Goal: Task Accomplishment & Management: Manage account settings

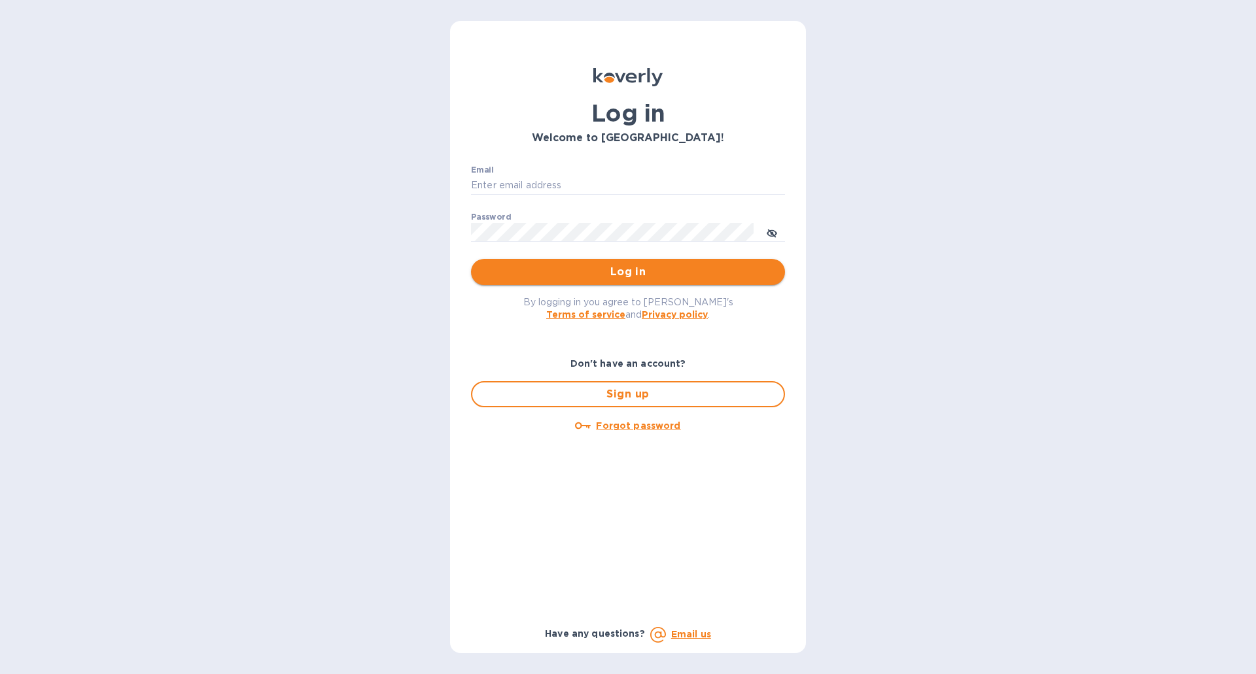
type input "[EMAIL_ADDRESS][DOMAIN_NAME]"
drag, startPoint x: 583, startPoint y: 281, endPoint x: 581, endPoint y: 274, distance: 7.5
click at [583, 279] on button "Log in" at bounding box center [628, 272] width 314 height 26
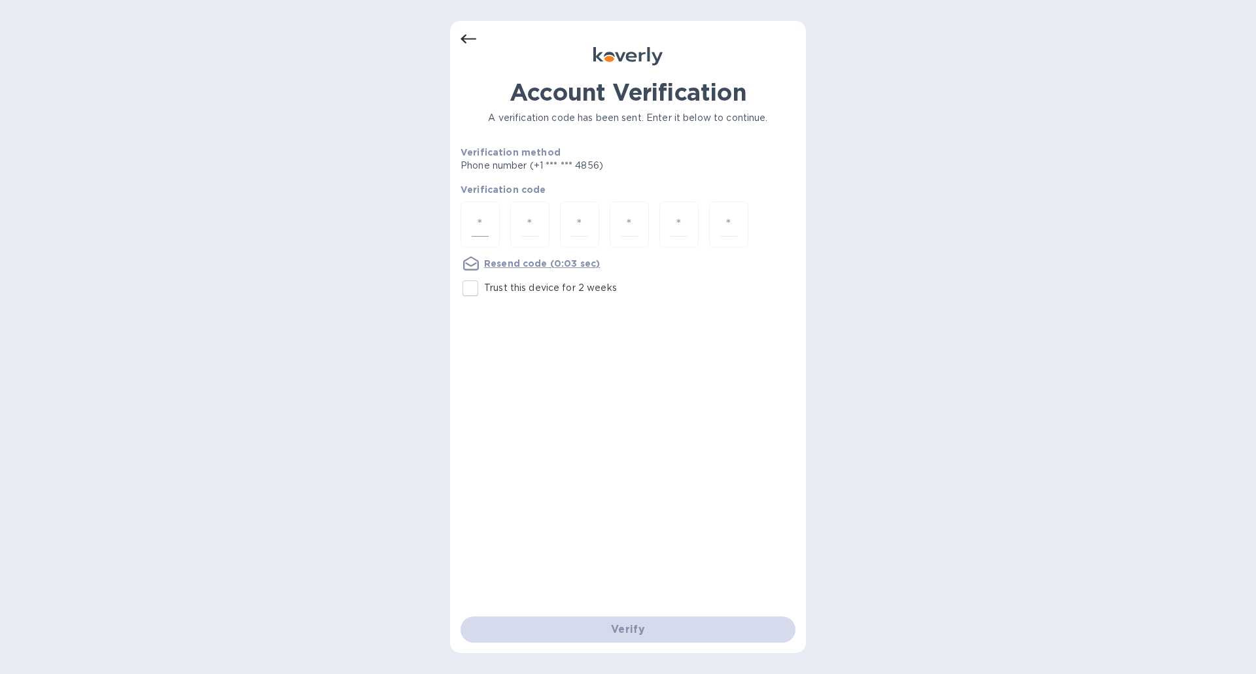
click at [479, 224] on input "number" at bounding box center [480, 225] width 17 height 24
type input "8"
type input "2"
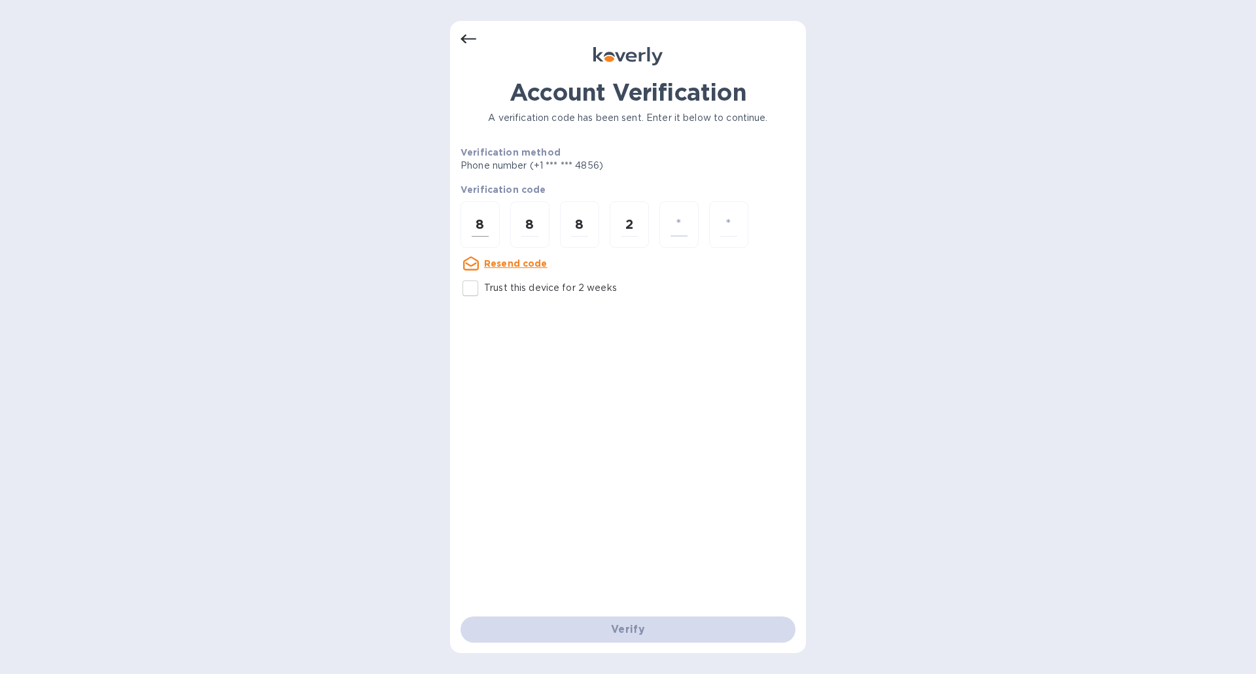
type input "2"
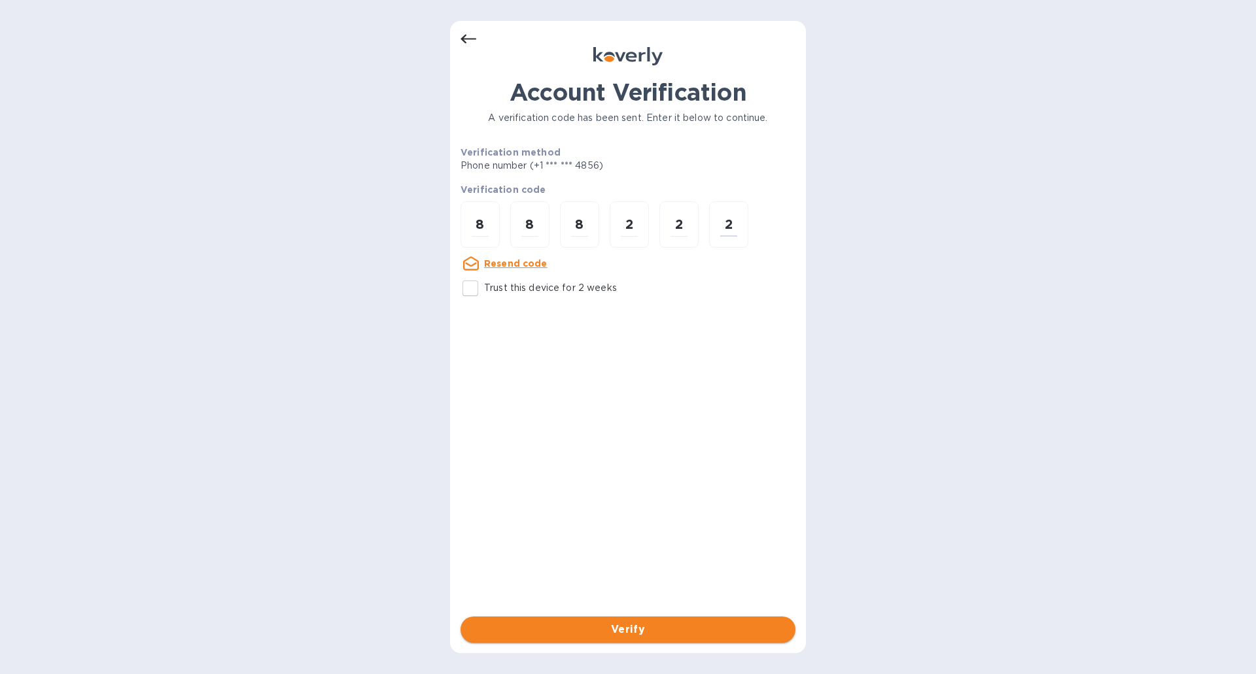
type input "2"
click at [589, 630] on span "Verify" at bounding box center [628, 630] width 314 height 16
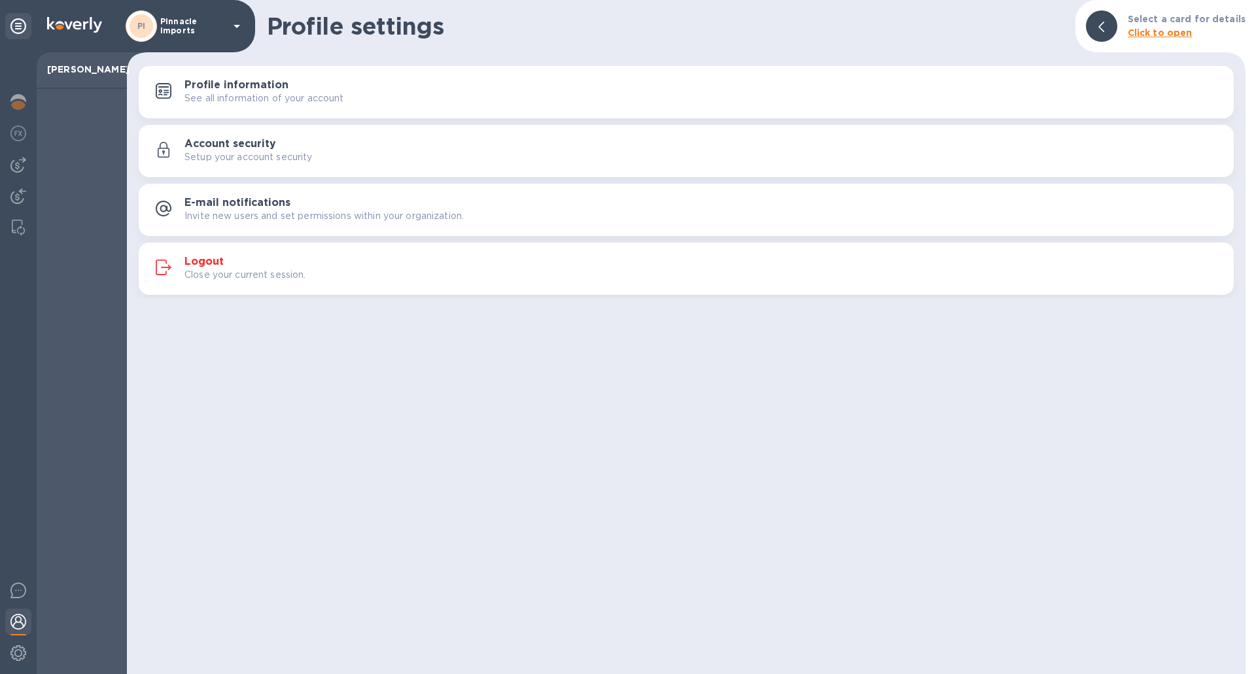
click at [19, 163] on img at bounding box center [18, 165] width 16 height 16
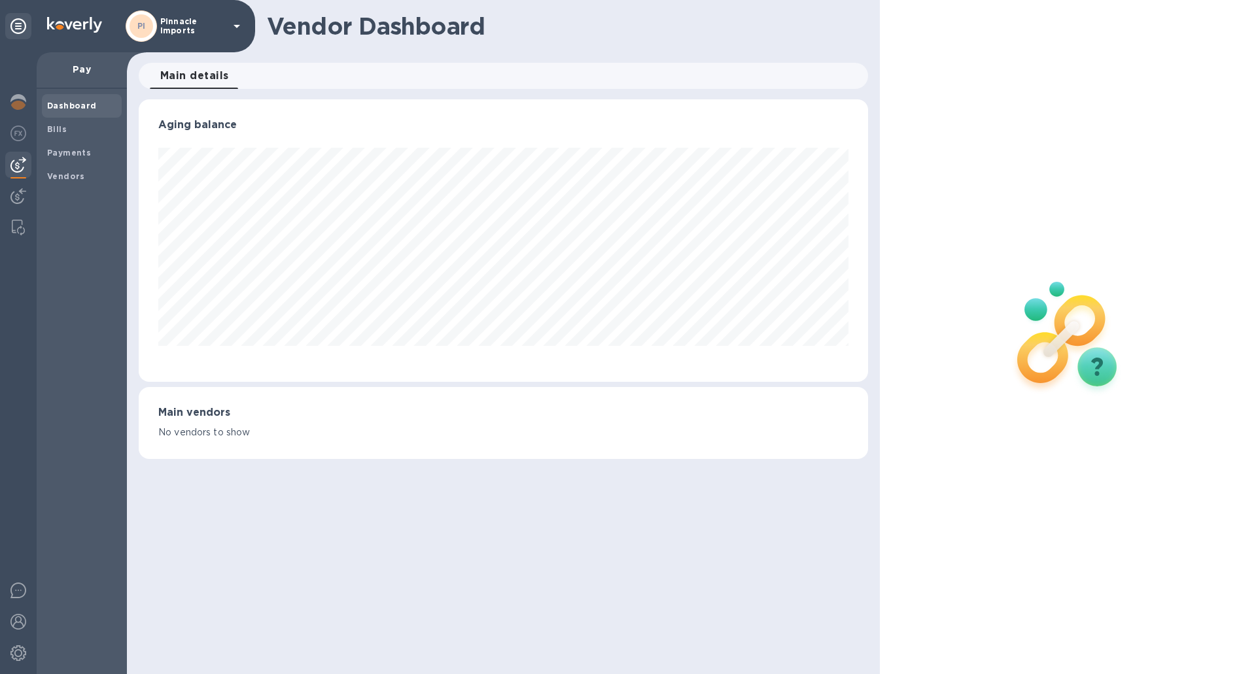
scroll to position [283, 729]
click at [64, 126] on b "Bills" at bounding box center [57, 129] width 20 height 10
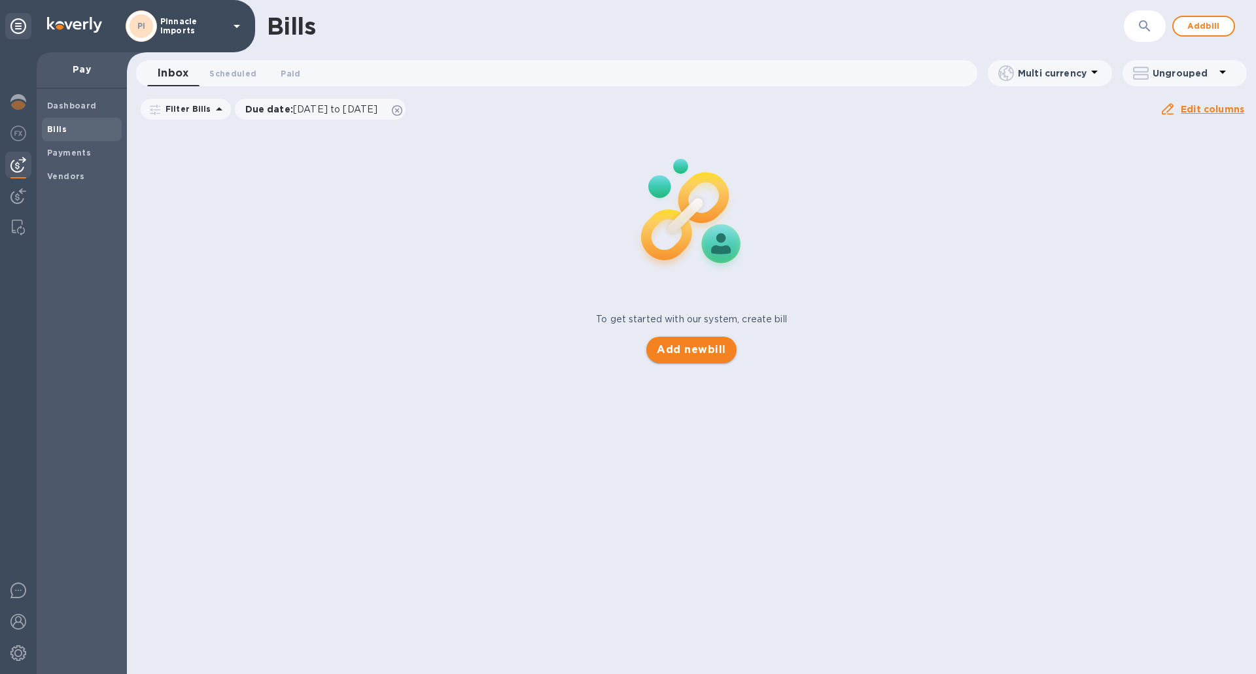
click at [679, 352] on span "Add new bill" at bounding box center [691, 350] width 69 height 16
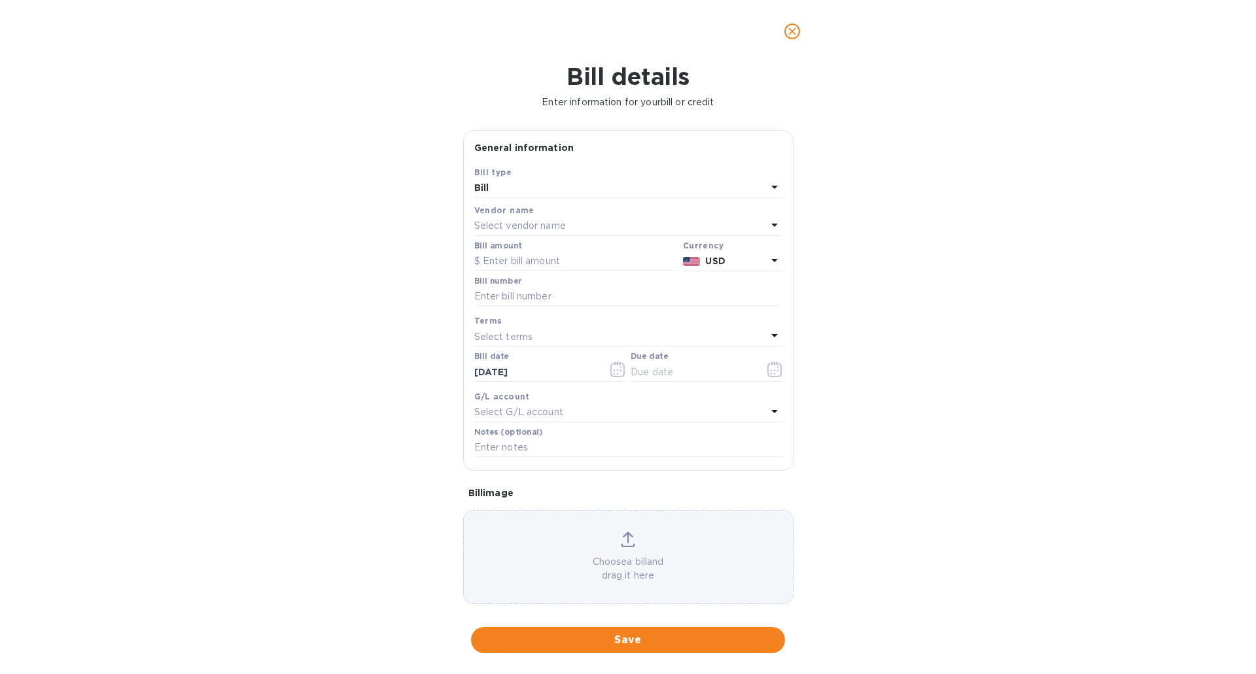
click at [500, 226] on p "Select vendor name" at bounding box center [520, 226] width 92 height 14
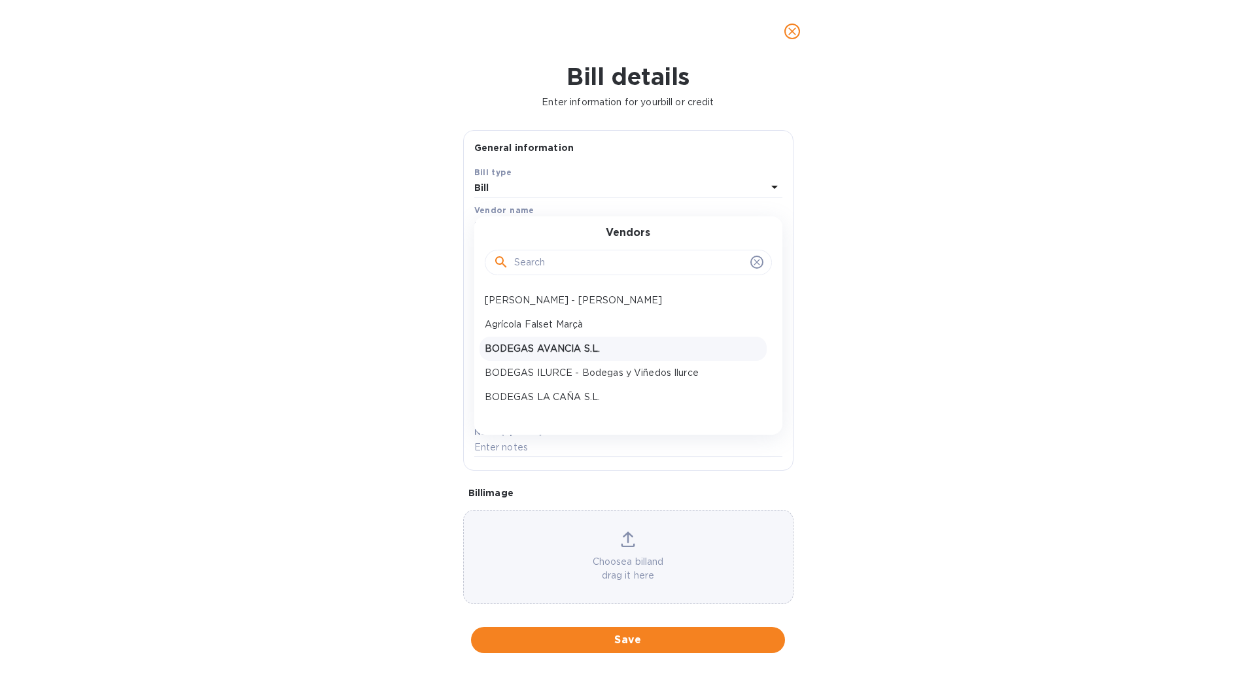
click at [537, 344] on p "BODEGAS AVANCIA S.L." at bounding box center [623, 349] width 277 height 14
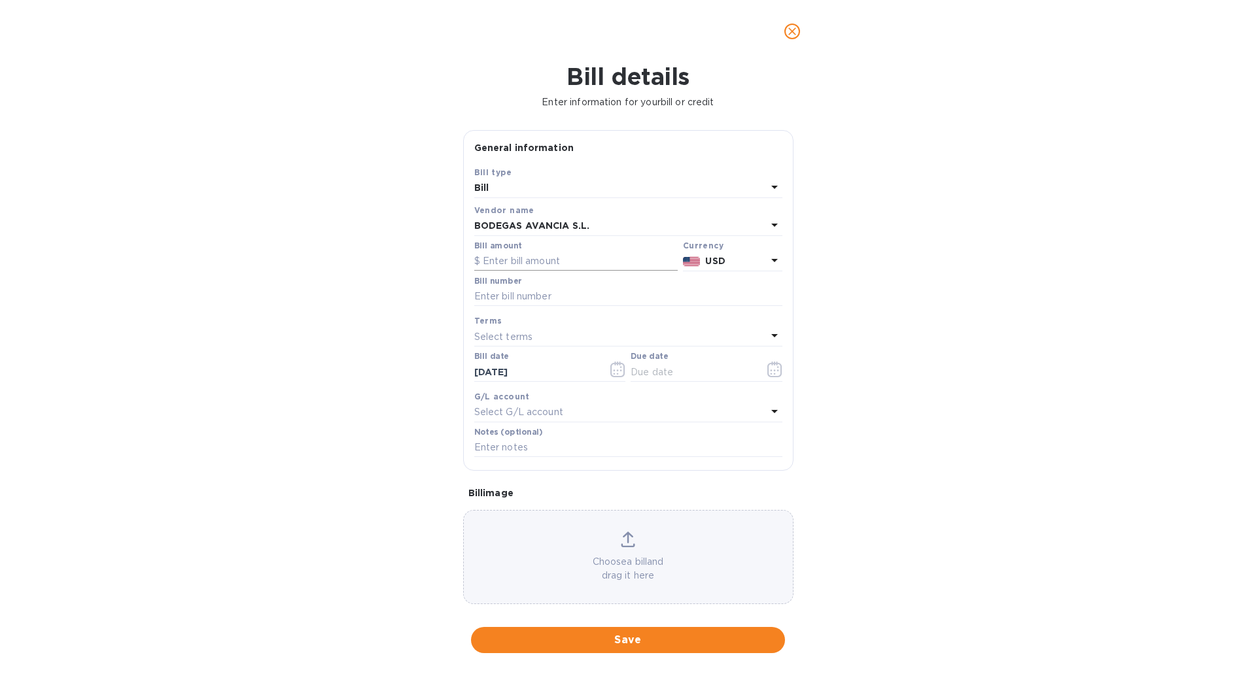
click at [534, 258] on input "text" at bounding box center [575, 262] width 203 height 20
type input "1,096.38"
click at [534, 294] on input "text" at bounding box center [628, 297] width 308 height 20
type input "A95"
click at [521, 334] on p "Select terms" at bounding box center [503, 337] width 59 height 14
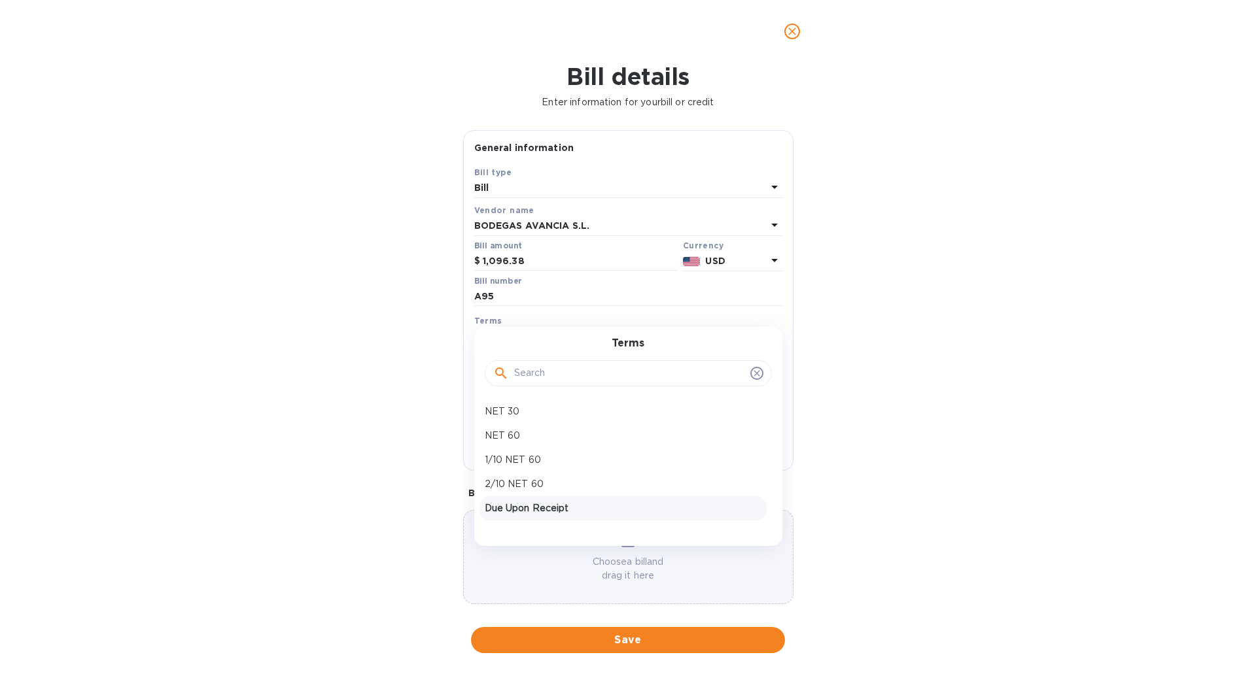
click at [513, 506] on p "Due Upon Receipt" at bounding box center [623, 509] width 277 height 14
type input "[DATE]"
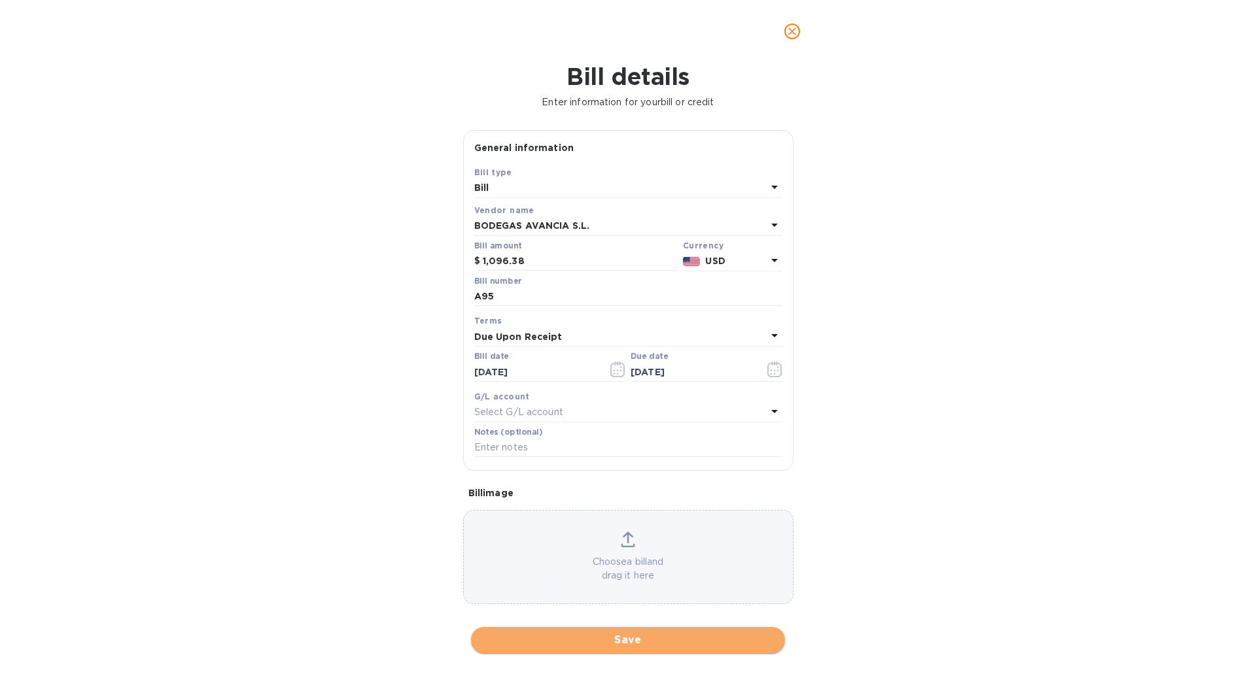
click at [624, 638] on span "Save" at bounding box center [627, 640] width 293 height 16
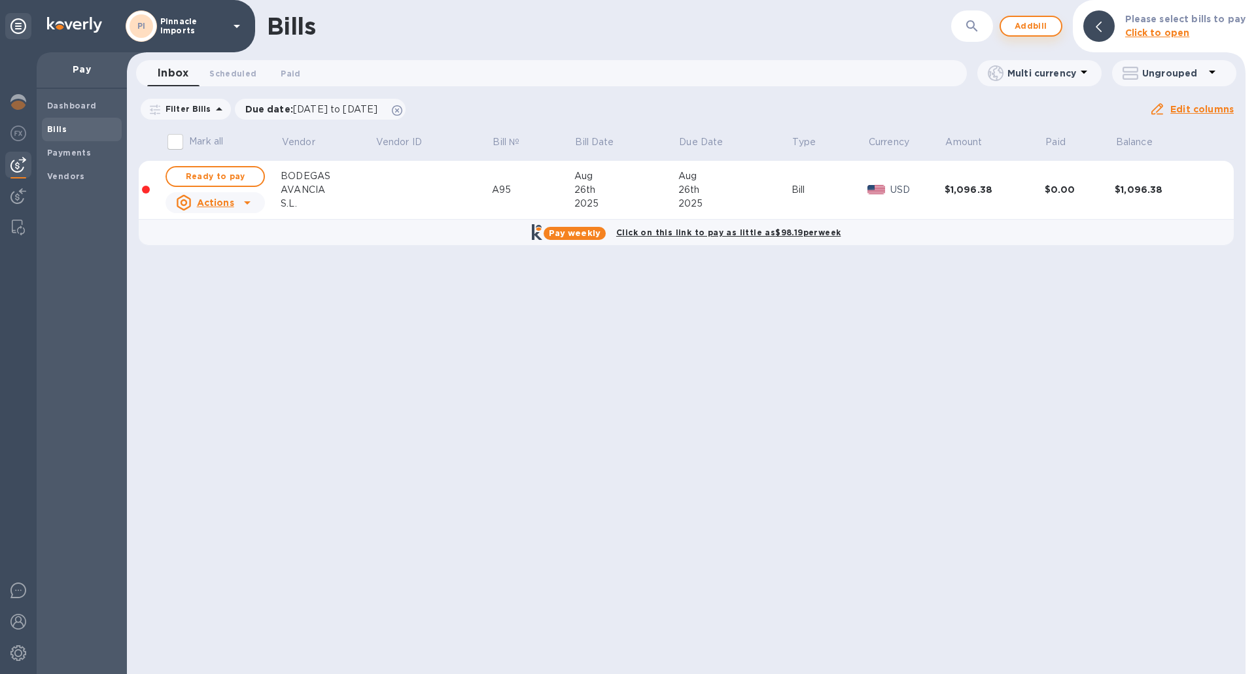
click at [1024, 27] on span "Add bill" at bounding box center [1030, 26] width 39 height 16
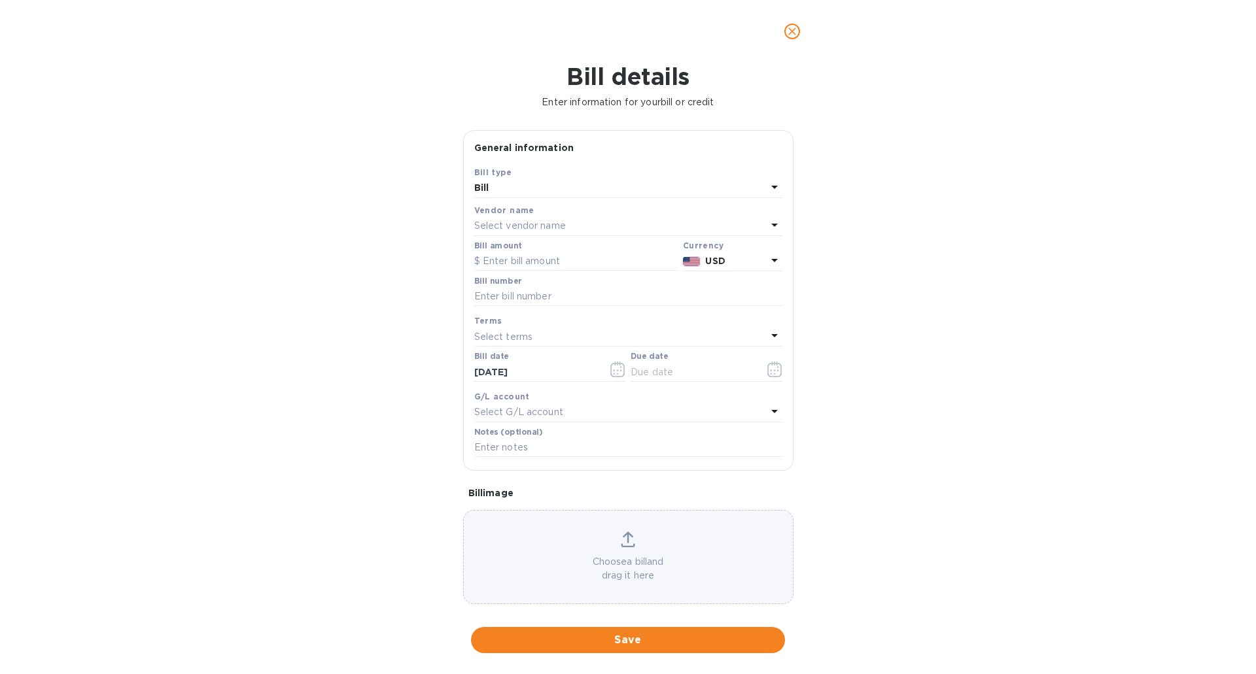
click at [504, 224] on p "Select vendor name" at bounding box center [520, 226] width 92 height 14
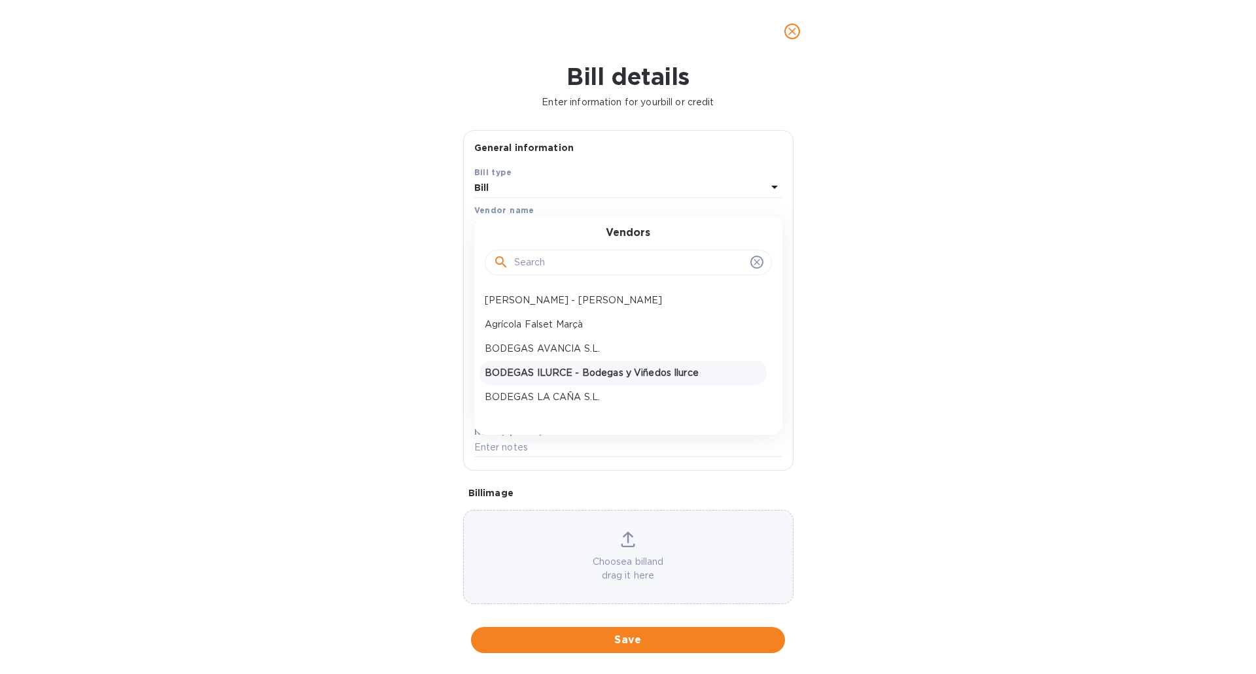
click at [513, 368] on p "BODEGAS ILURCE - Bodegas y Viñedos Ilurce" at bounding box center [623, 373] width 277 height 14
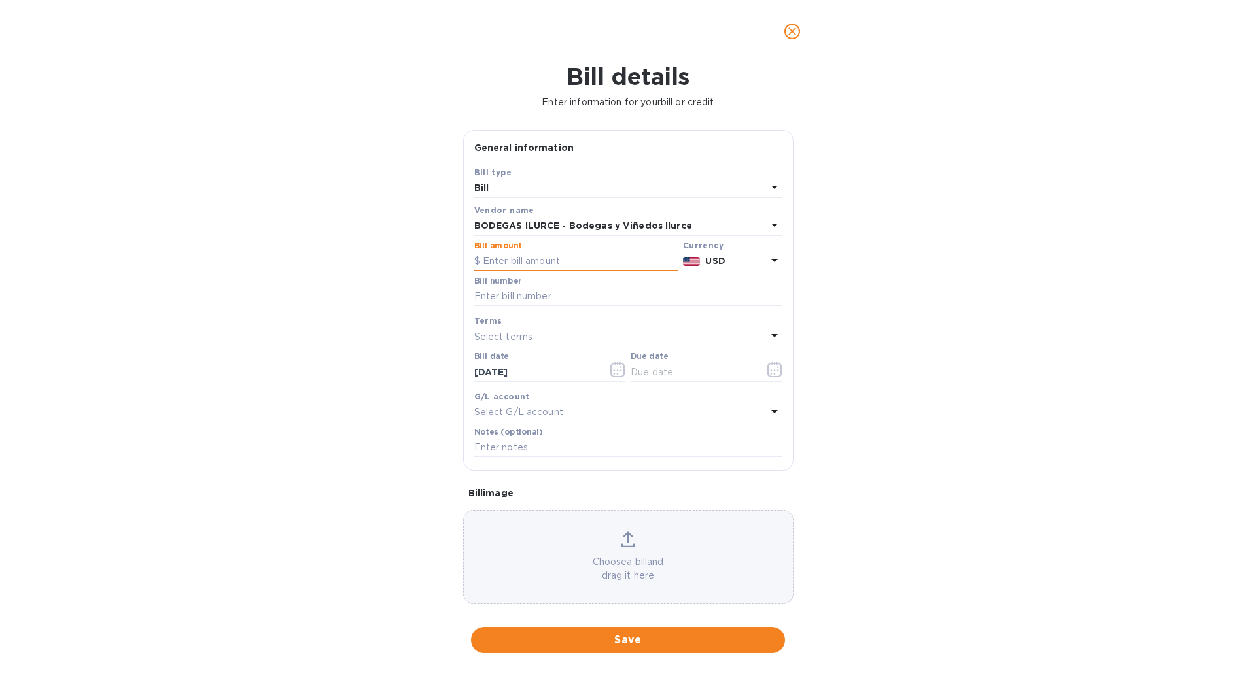
click at [501, 260] on input "text" at bounding box center [575, 262] width 203 height 20
type input "2,454.50"
click at [511, 296] on input "text" at bounding box center [628, 297] width 308 height 20
type input "[DATE]"
click at [494, 338] on p "Select terms" at bounding box center [503, 337] width 59 height 14
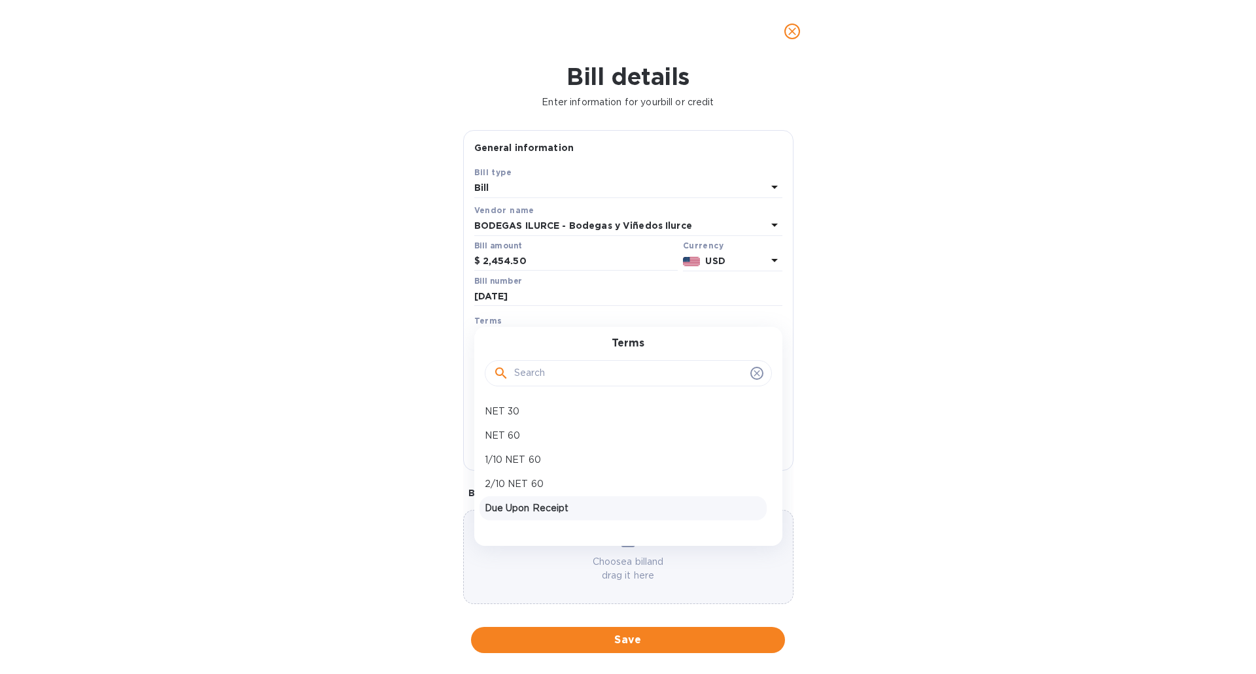
click at [541, 510] on p "Due Upon Receipt" at bounding box center [623, 509] width 277 height 14
type input "[DATE]"
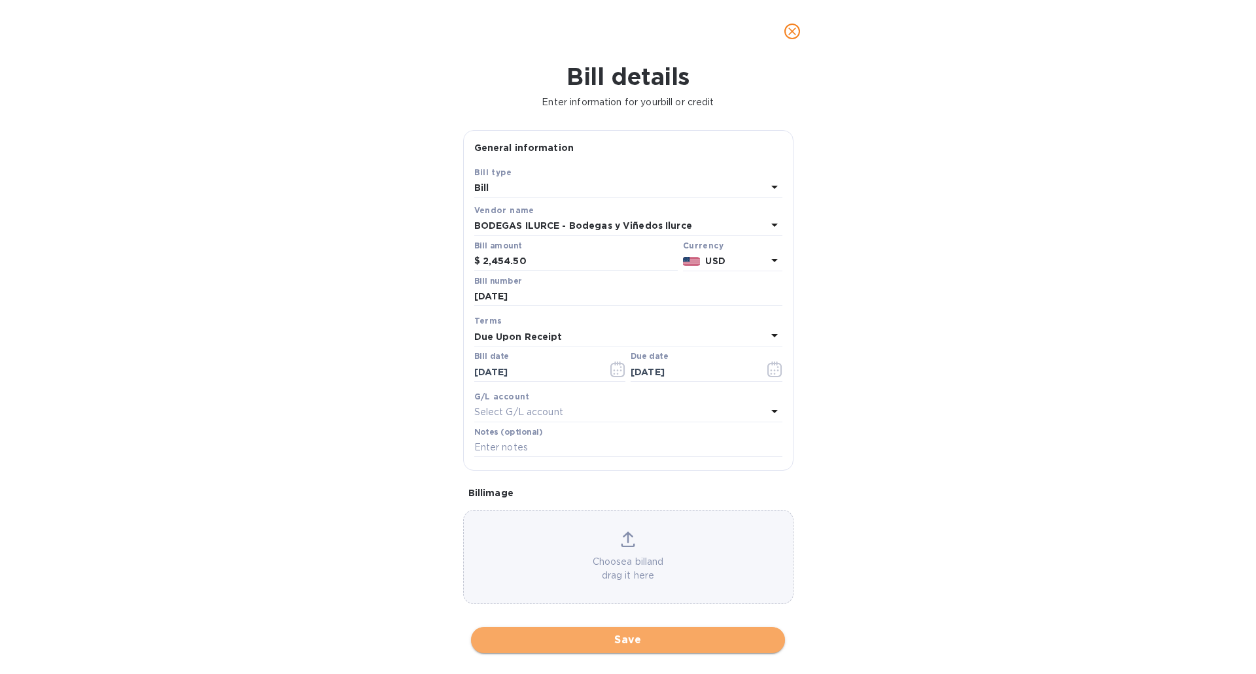
click at [627, 640] on span "Save" at bounding box center [627, 640] width 293 height 16
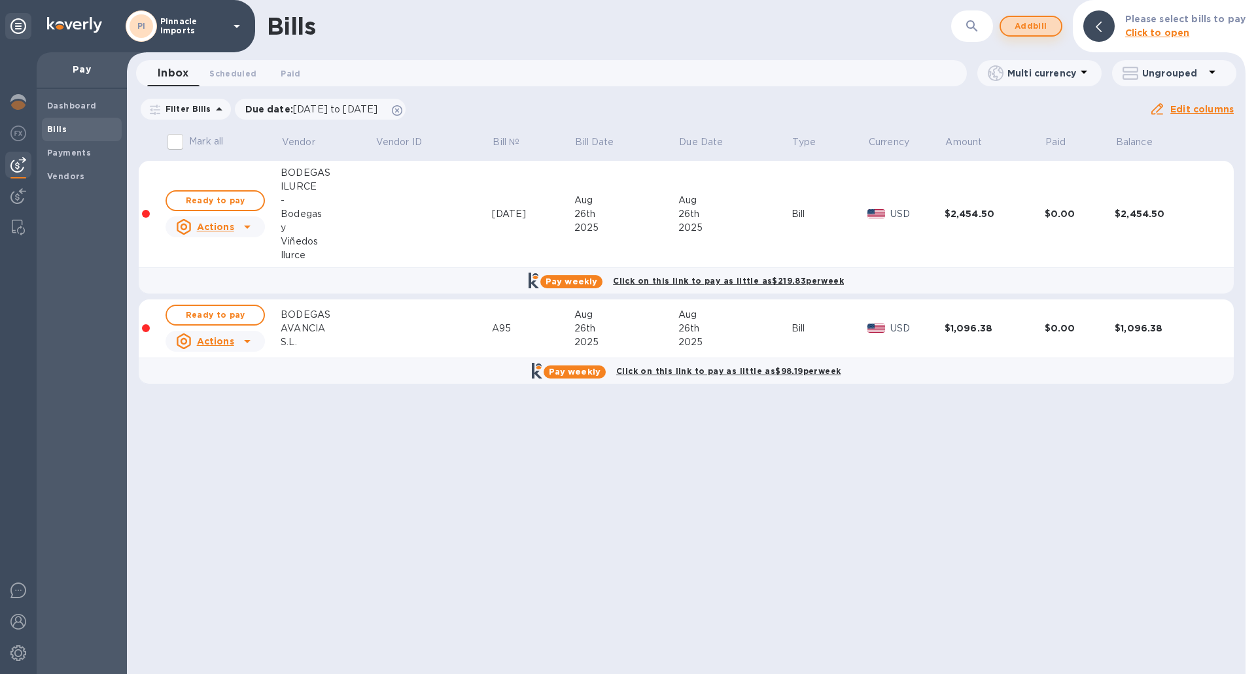
click at [1019, 21] on span "Add bill" at bounding box center [1030, 26] width 39 height 16
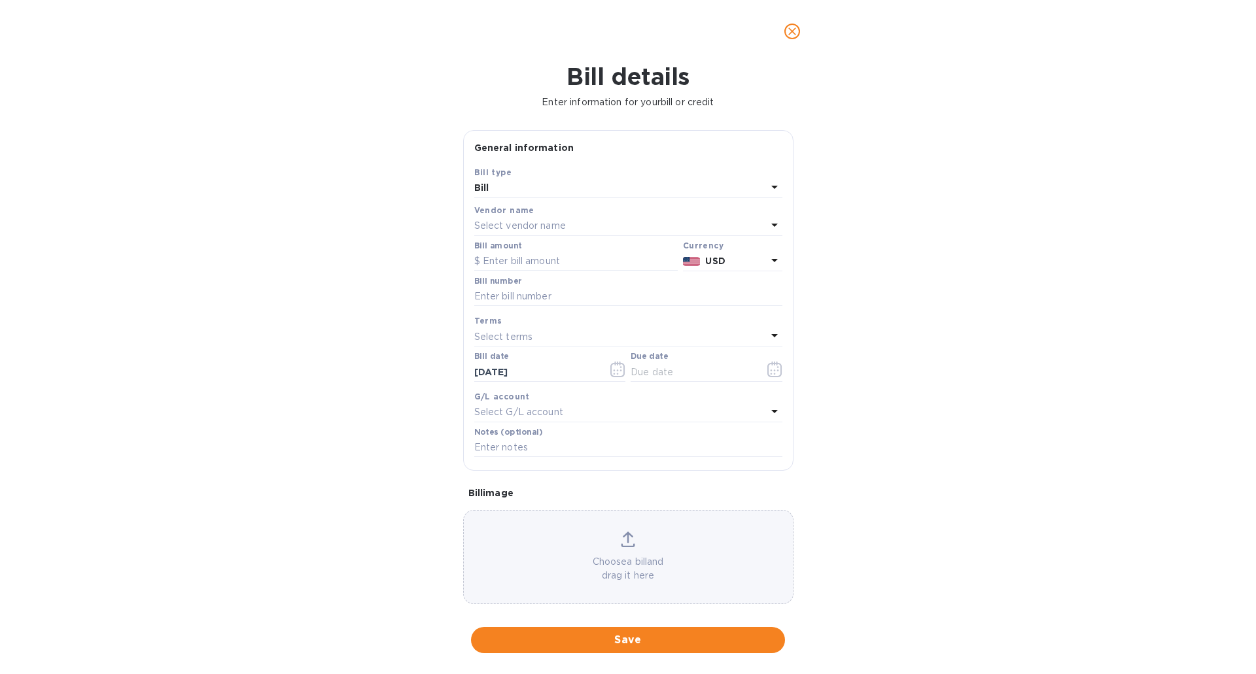
click at [528, 222] on p "Select vendor name" at bounding box center [520, 226] width 92 height 14
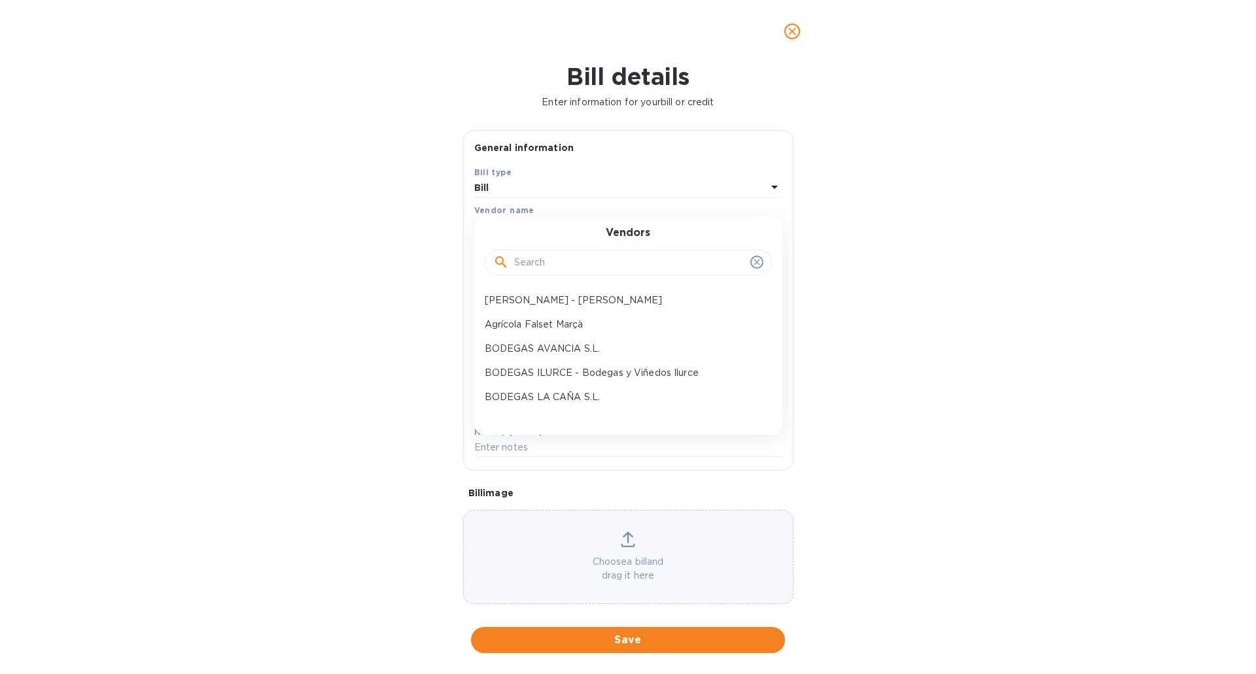
click at [552, 264] on input "text" at bounding box center [629, 263] width 231 height 20
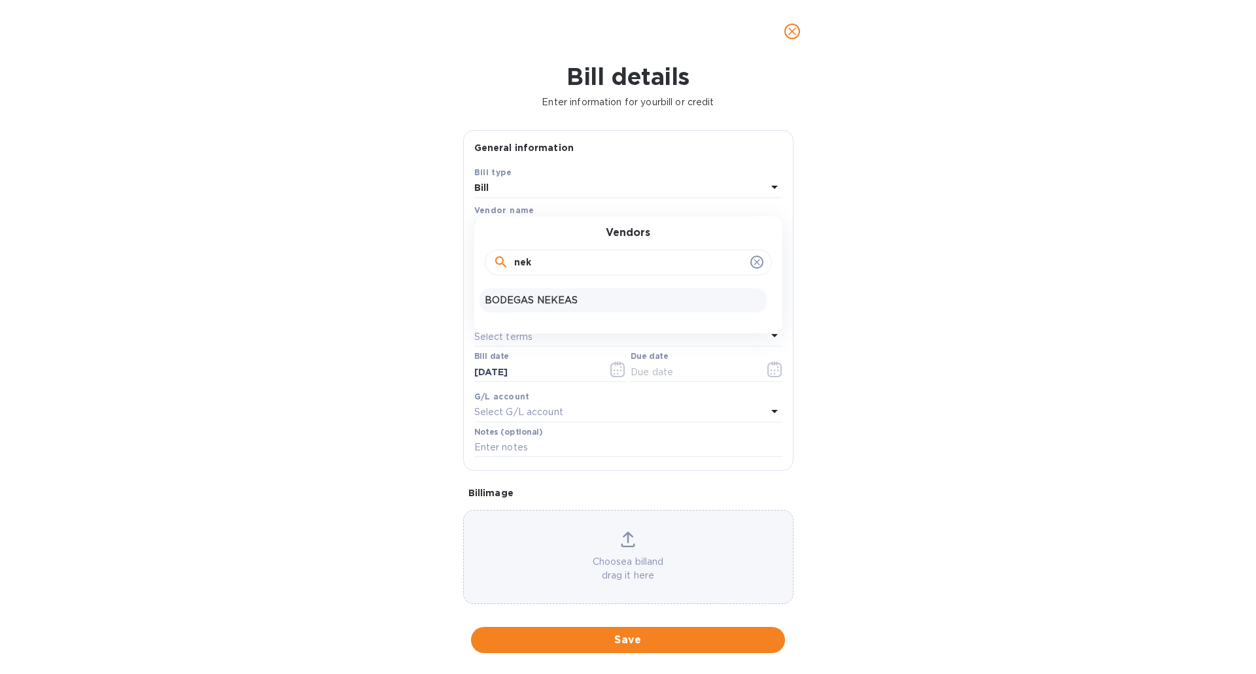
type input "nek"
click at [550, 298] on p "BODEGAS NEKEAS" at bounding box center [623, 301] width 277 height 14
click at [533, 258] on input "text" at bounding box center [575, 262] width 203 height 20
type input "3,000"
click at [496, 295] on input "text" at bounding box center [628, 297] width 308 height 20
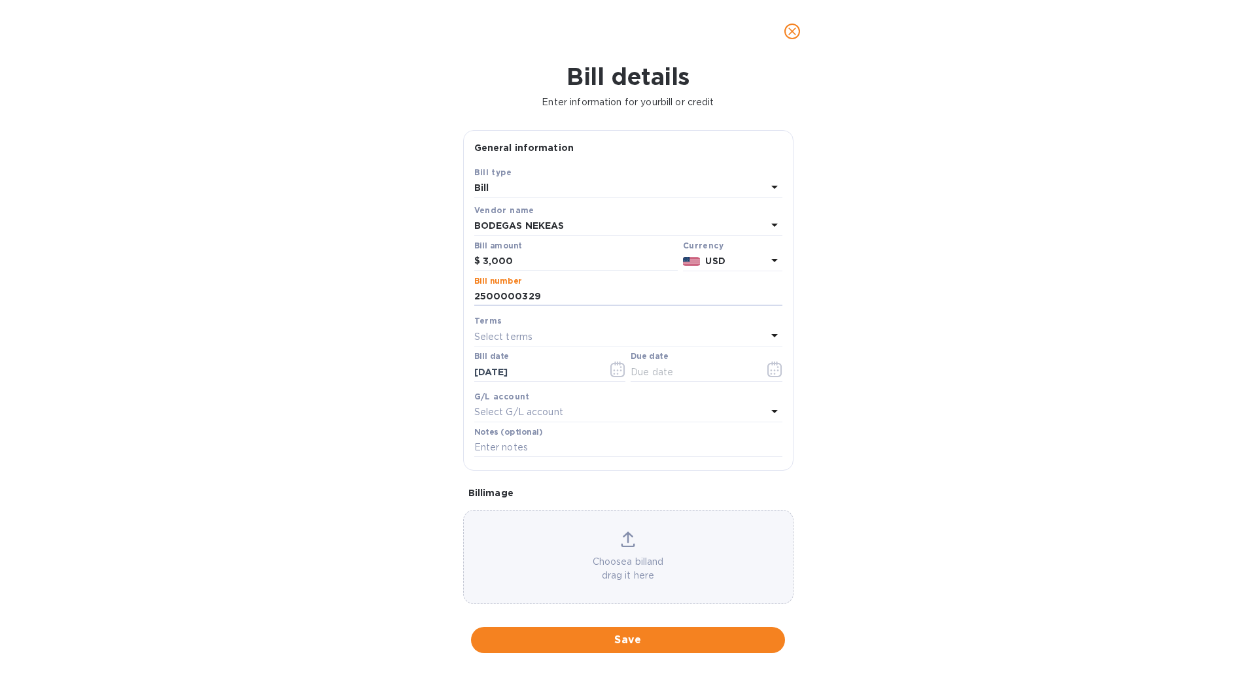
type input "2500000329"
click at [500, 339] on p "Select terms" at bounding box center [503, 337] width 59 height 14
click at [551, 509] on p "Due Upon Receipt" at bounding box center [623, 509] width 277 height 14
type input "[DATE]"
click at [600, 637] on span "Save" at bounding box center [627, 640] width 293 height 16
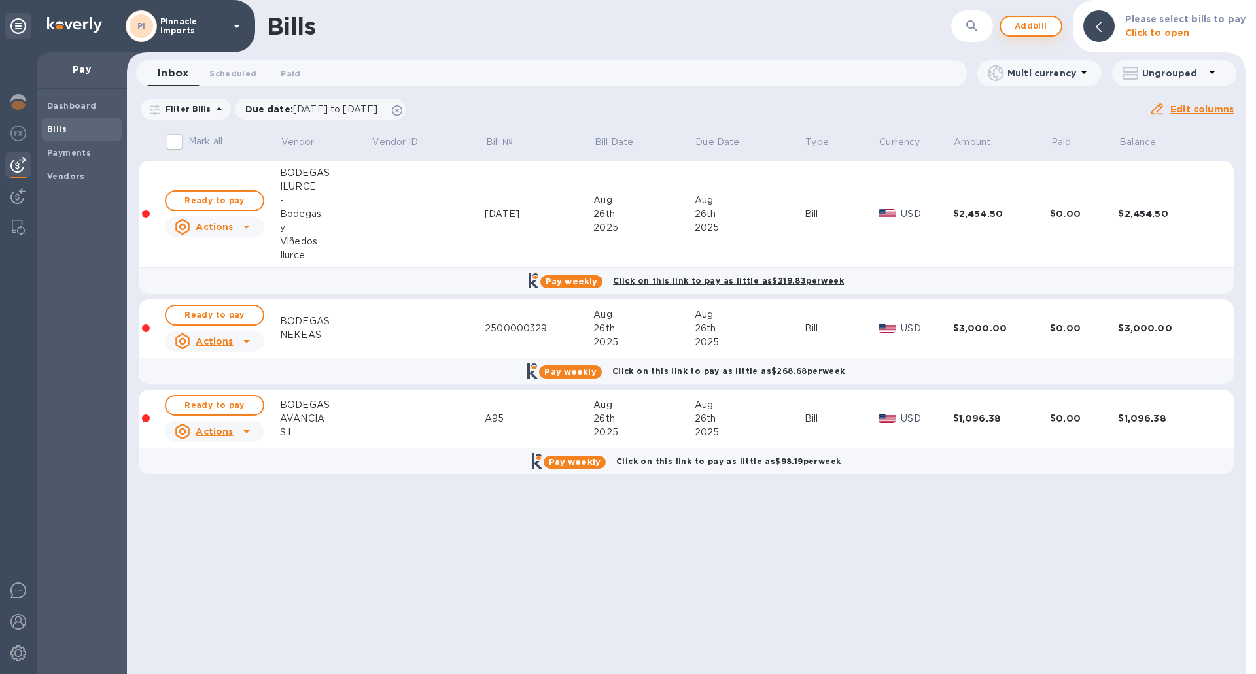
click at [1037, 22] on span "Add bill" at bounding box center [1030, 26] width 39 height 16
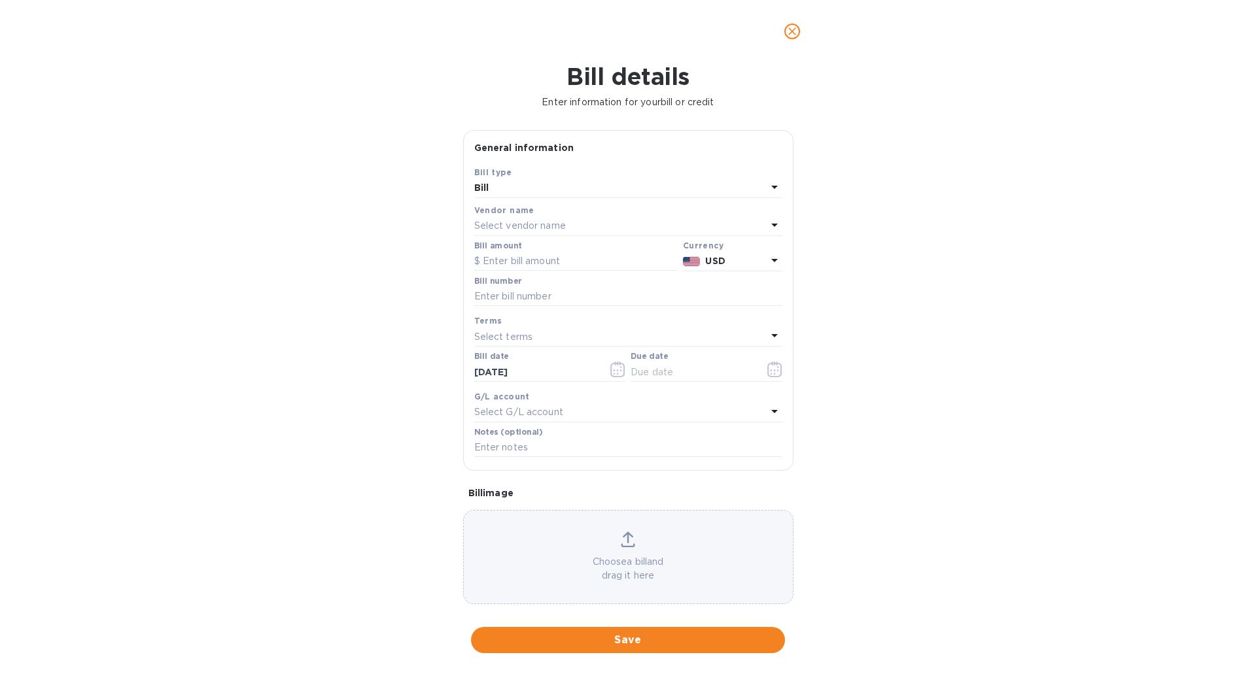
click at [581, 223] on div "Select vendor name" at bounding box center [620, 226] width 292 height 18
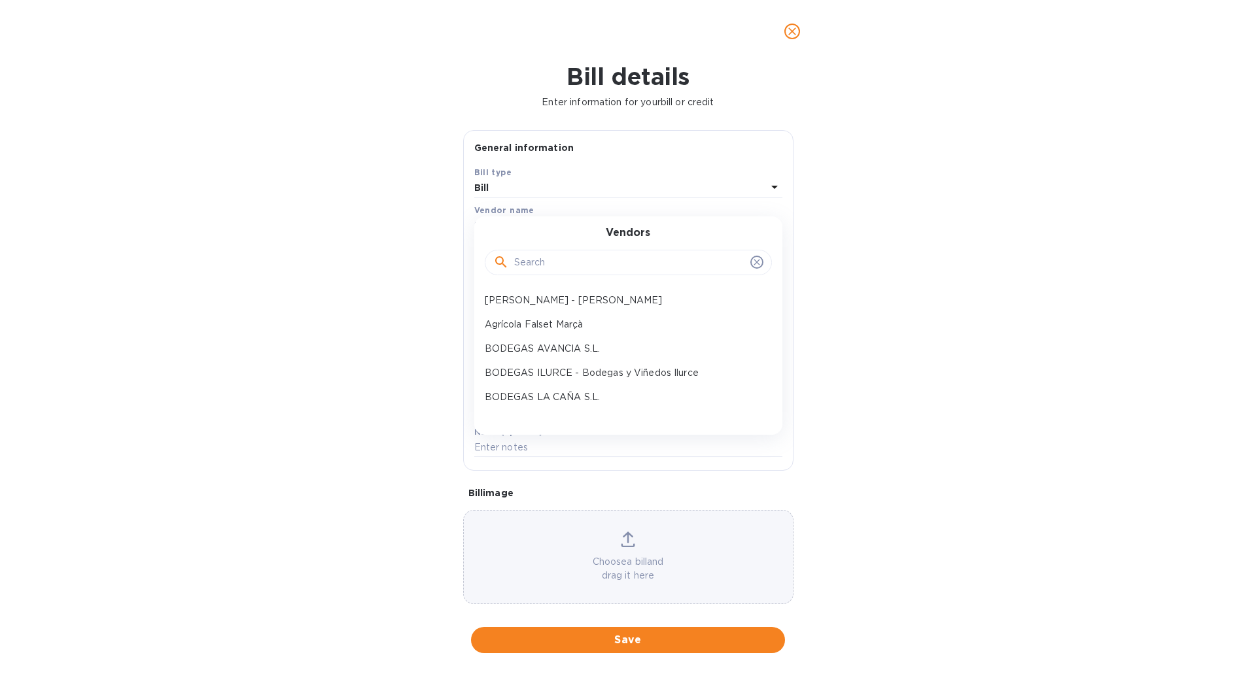
click at [596, 251] on div at bounding box center [628, 263] width 287 height 26
click at [589, 256] on input "text" at bounding box center [629, 263] width 231 height 20
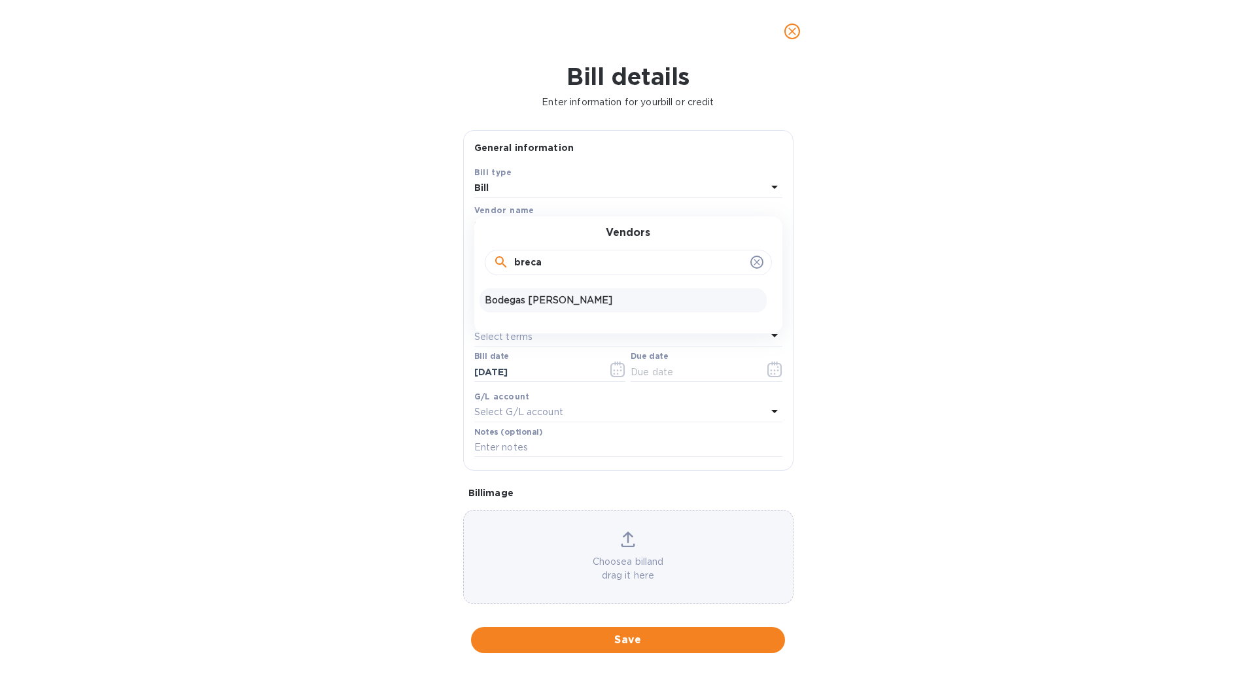
type input "breca"
click at [572, 292] on div "Bodegas [PERSON_NAME]" at bounding box center [622, 300] width 287 height 24
click at [537, 253] on input "text" at bounding box center [575, 262] width 203 height 20
type input "3,818.50"
click at [588, 296] on input "text" at bounding box center [628, 297] width 308 height 20
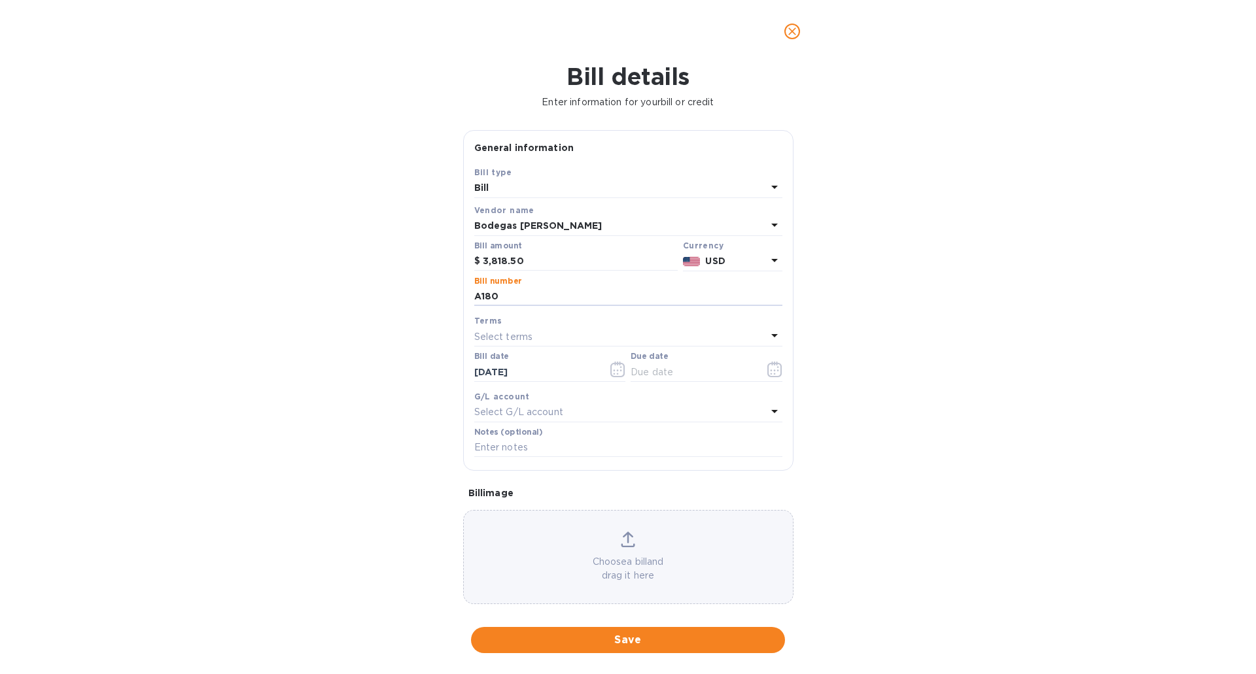
type input "A180"
click at [526, 331] on p "Select terms" at bounding box center [503, 337] width 59 height 14
click at [538, 503] on p "Due Upon Receipt" at bounding box center [623, 509] width 277 height 14
type input "[DATE]"
click at [591, 632] on button "Save" at bounding box center [628, 640] width 314 height 26
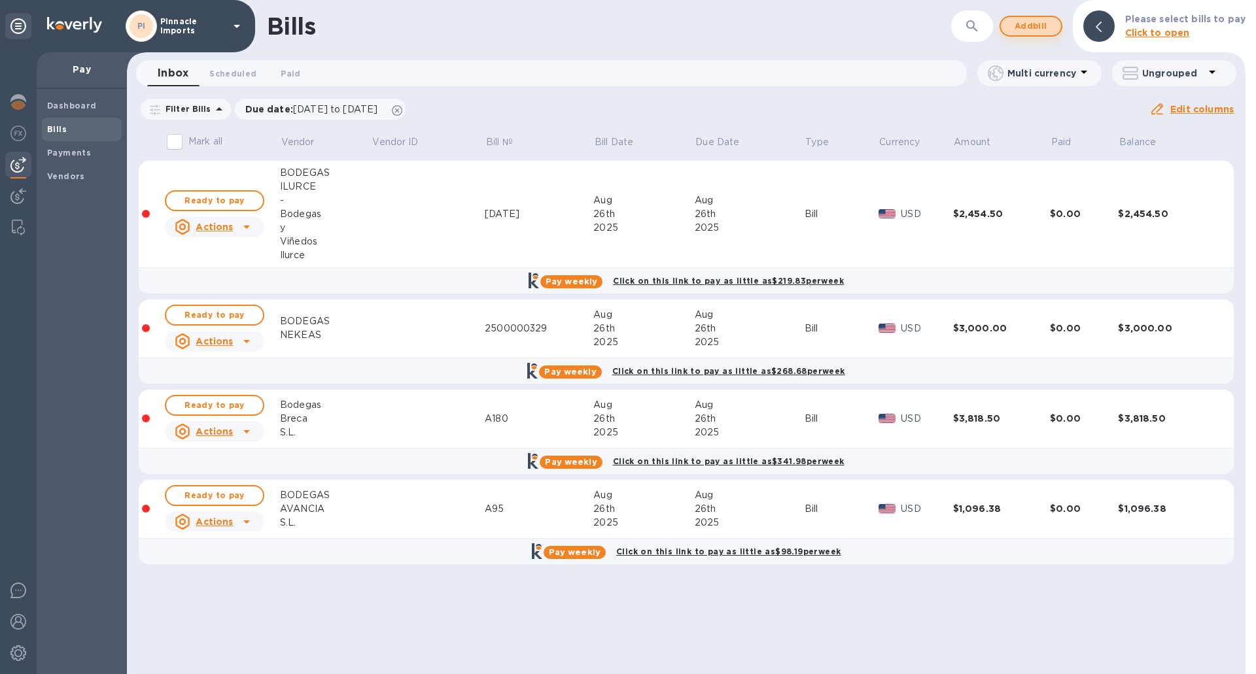
click at [1040, 23] on span "Add bill" at bounding box center [1030, 26] width 39 height 16
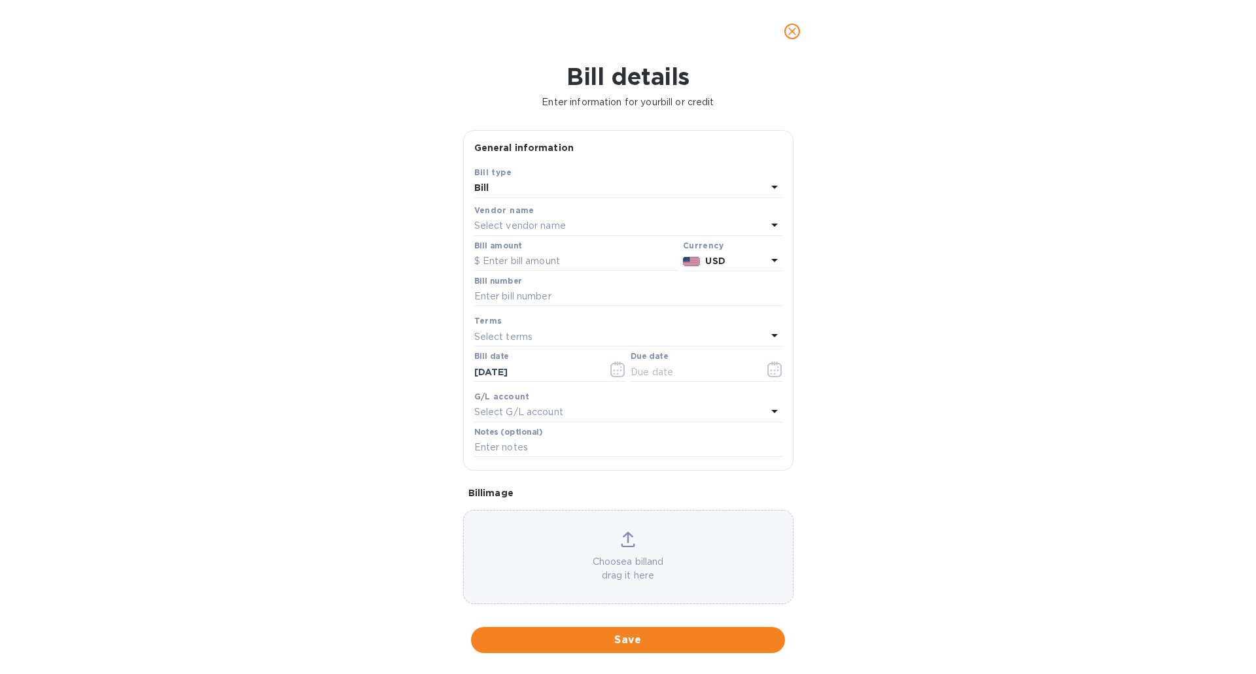
click at [537, 222] on p "Select vendor name" at bounding box center [520, 226] width 92 height 14
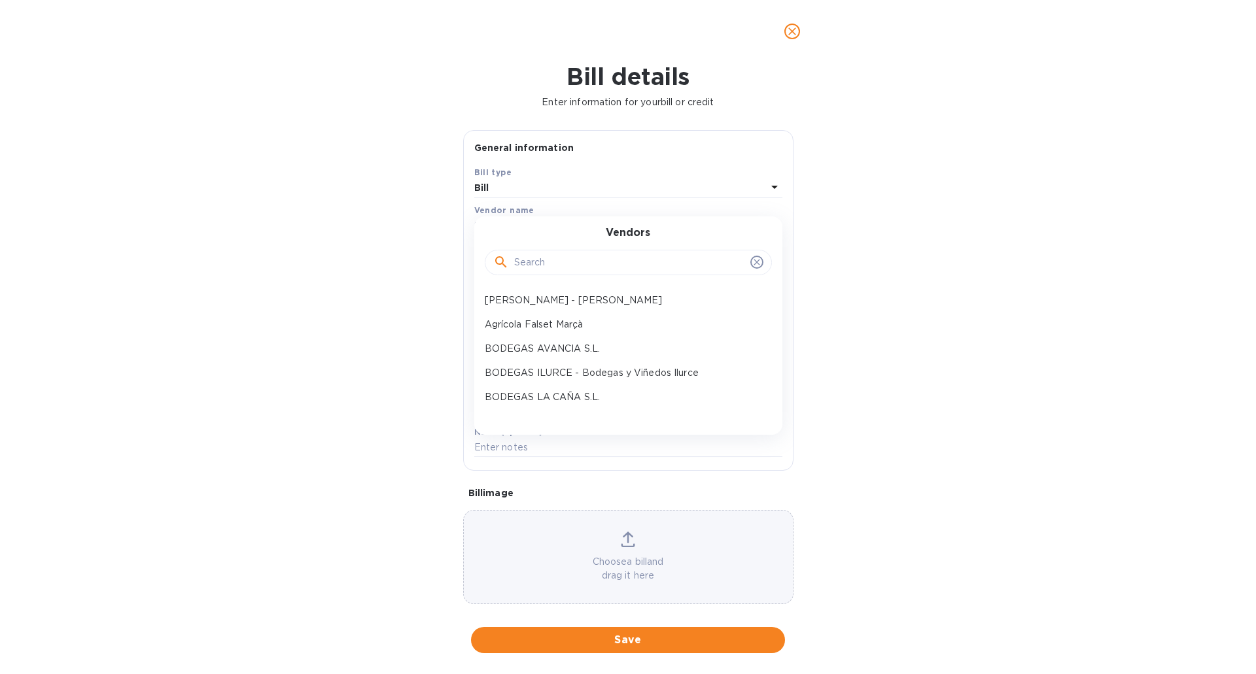
click at [549, 262] on input "text" at bounding box center [629, 263] width 231 height 20
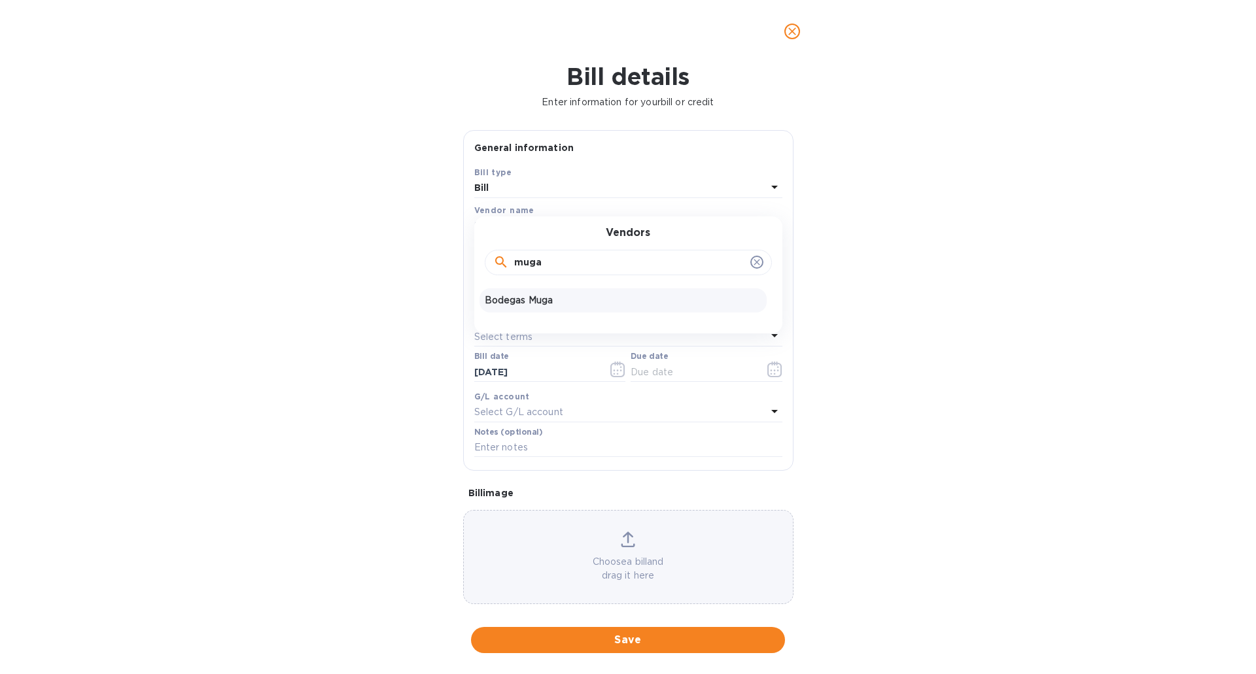
type input "muga"
click at [532, 300] on p "Bodegas Muga" at bounding box center [623, 301] width 277 height 14
click at [531, 254] on input "text" at bounding box center [575, 262] width 203 height 20
type input "22,592.70"
click at [529, 294] on input "text" at bounding box center [628, 297] width 308 height 20
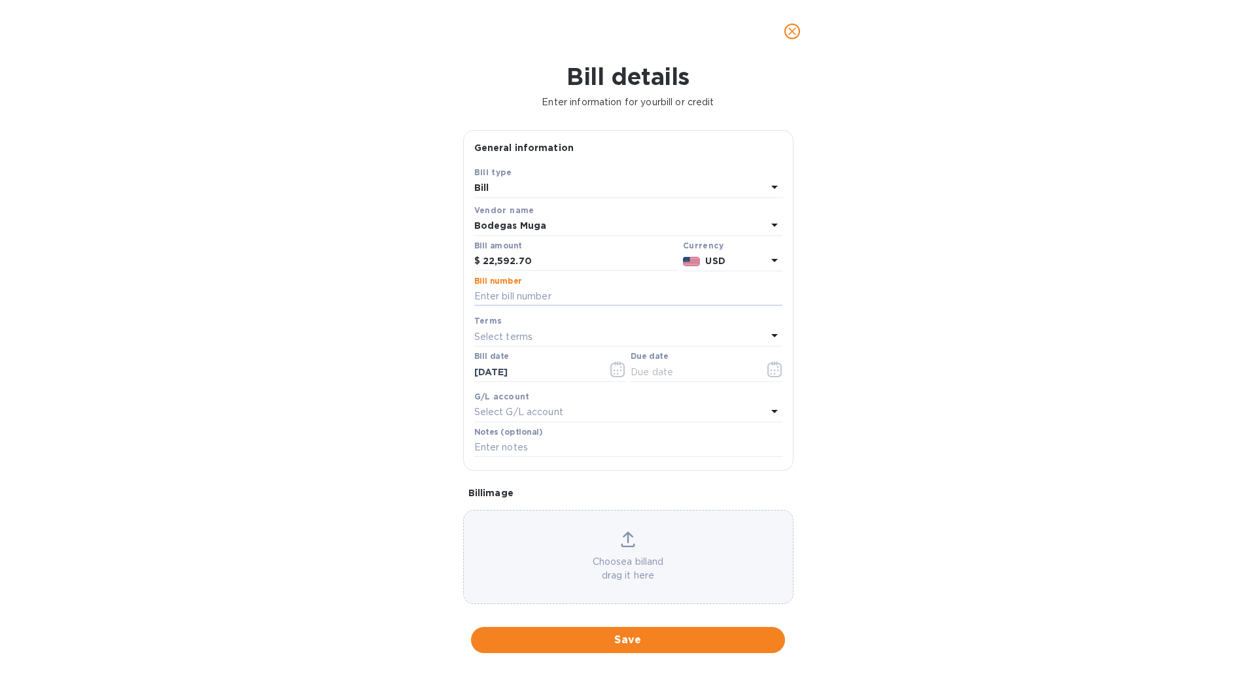
type input "S"
type input "E250000347,348"
click at [515, 325] on div "Terms" at bounding box center [628, 321] width 308 height 14
click at [522, 335] on p "Select terms" at bounding box center [503, 337] width 59 height 14
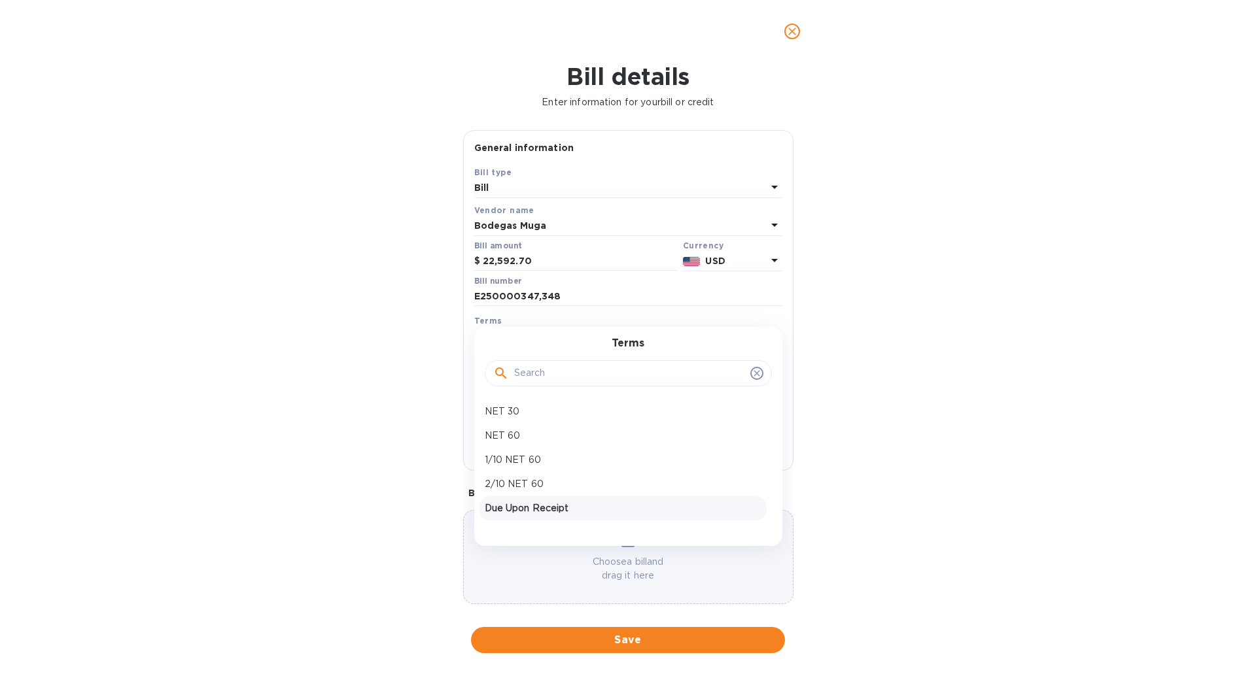
click at [541, 509] on p "Due Upon Receipt" at bounding box center [623, 509] width 277 height 14
type input "[DATE]"
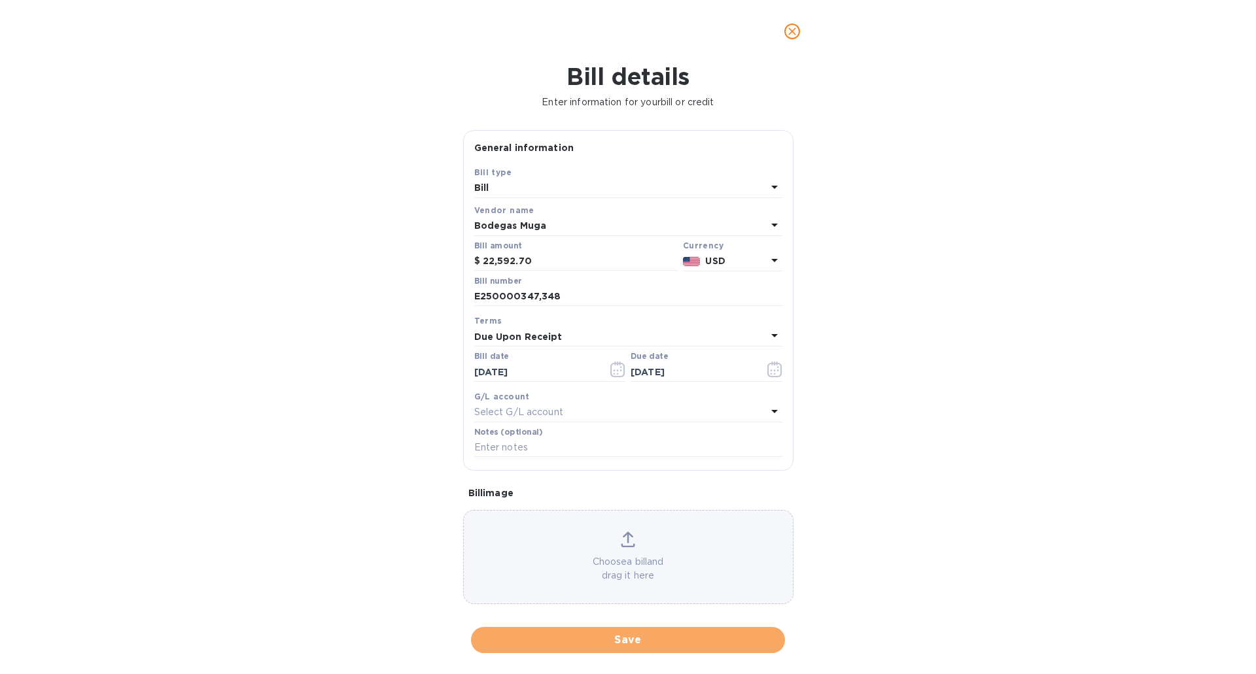
click at [616, 638] on span "Save" at bounding box center [627, 640] width 293 height 16
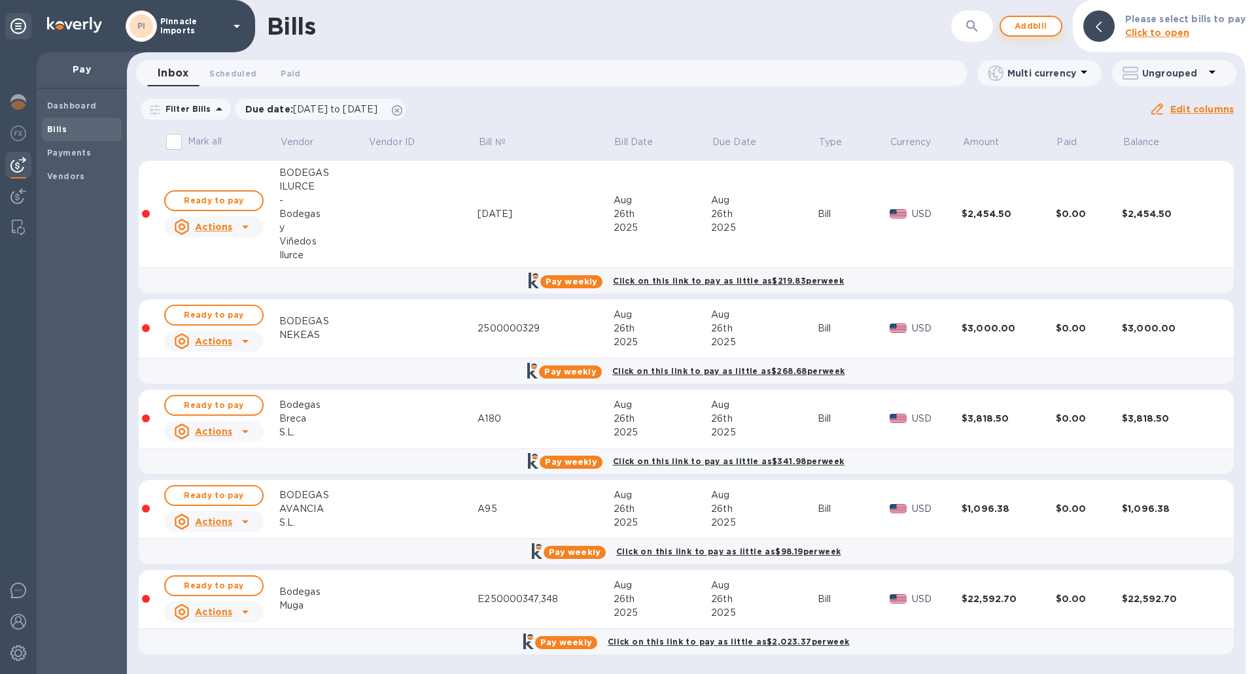
click at [1030, 24] on span "Add bill" at bounding box center [1030, 26] width 39 height 16
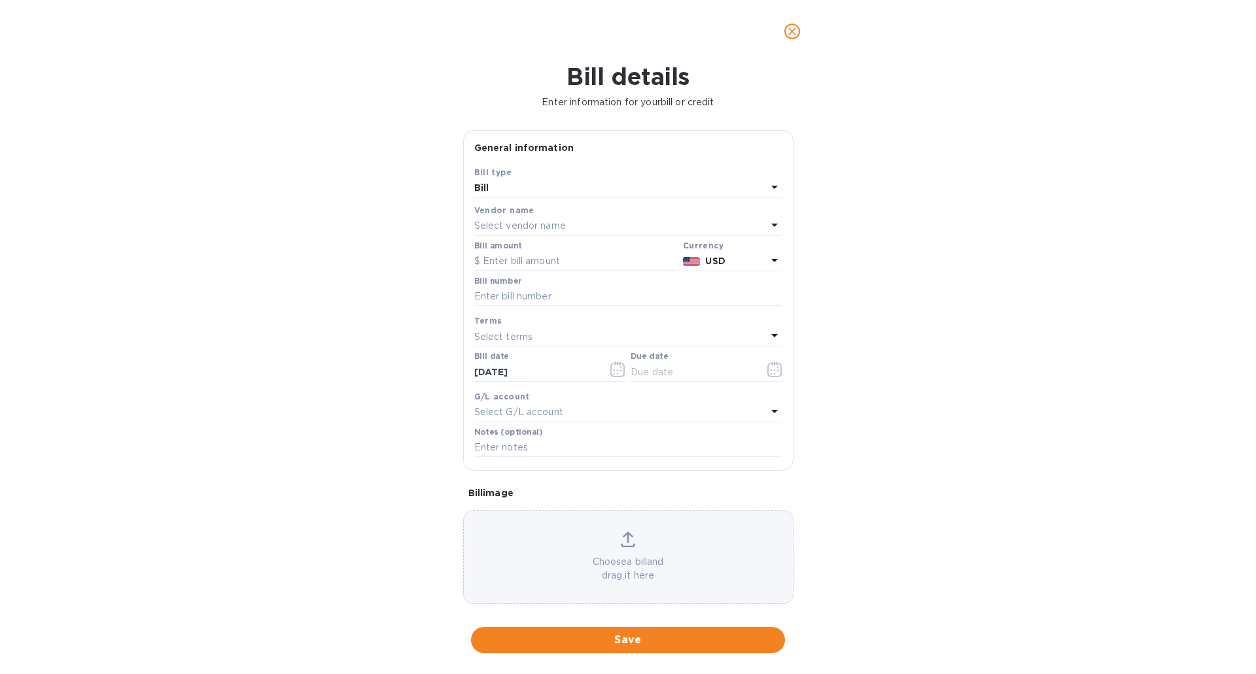
click at [504, 229] on p "Select vendor name" at bounding box center [520, 226] width 92 height 14
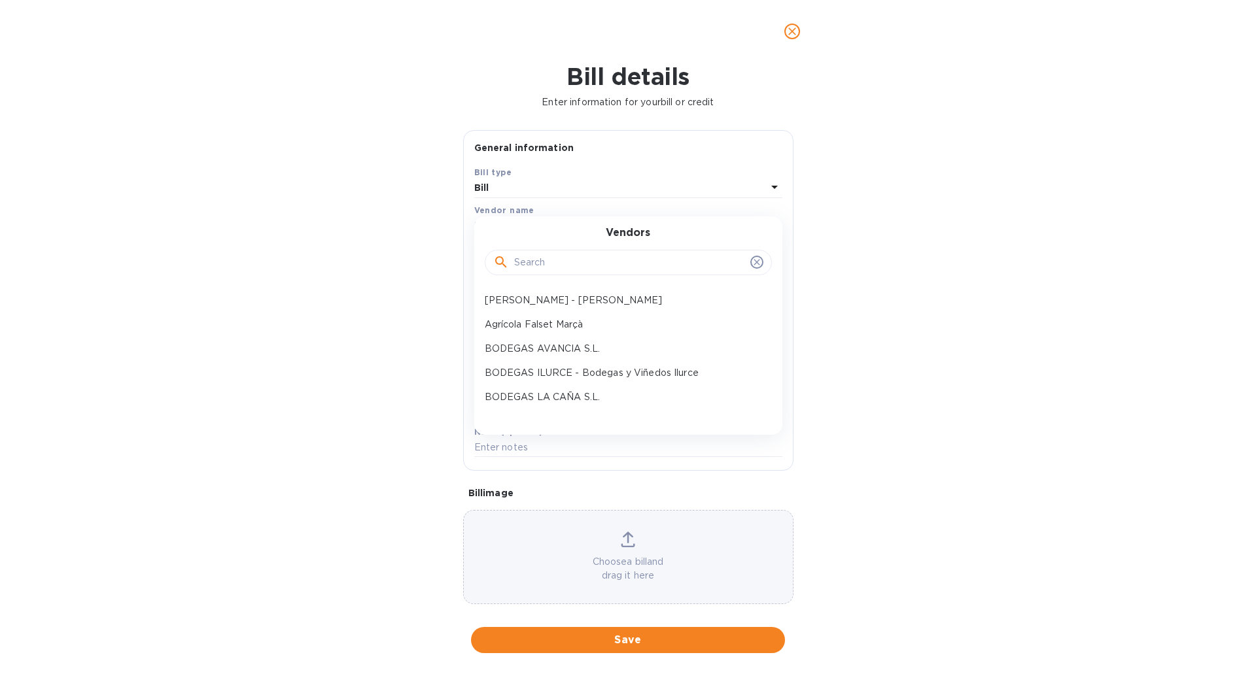
click at [528, 262] on input "text" at bounding box center [629, 263] width 231 height 20
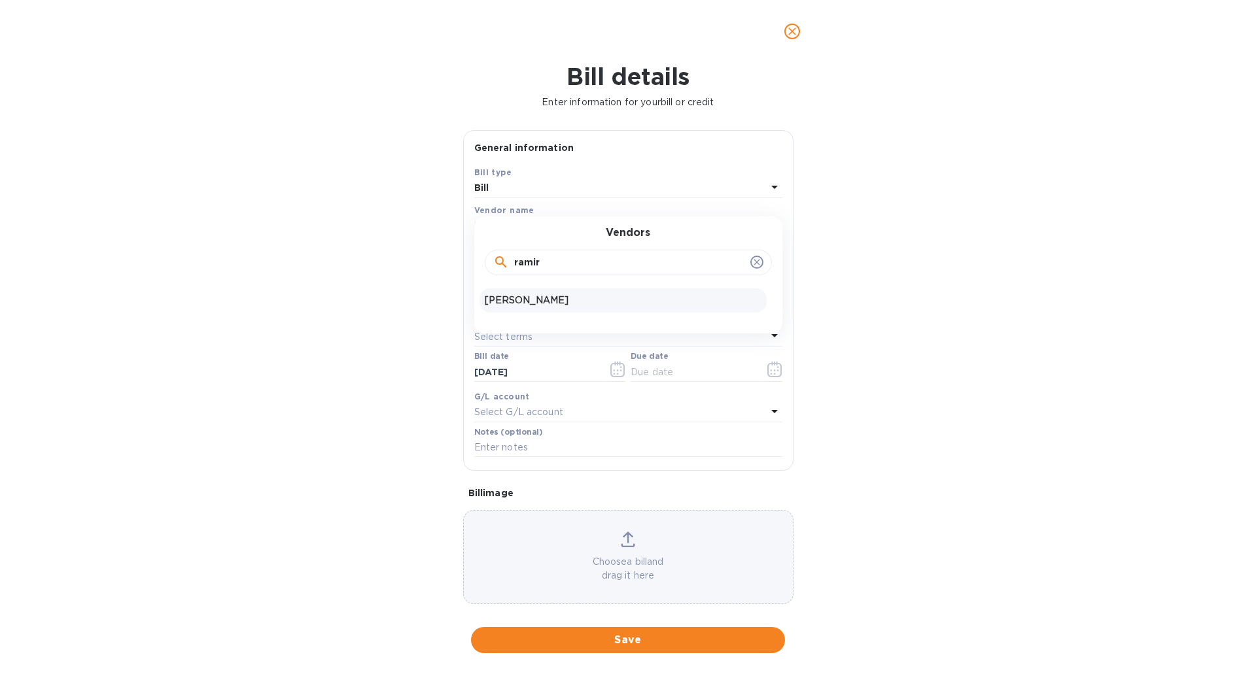
type input "ramir"
click at [537, 295] on p "[PERSON_NAME]" at bounding box center [623, 301] width 277 height 14
click at [534, 260] on input "text" at bounding box center [575, 262] width 203 height 20
type input "1,898.19"
click at [534, 296] on input "text" at bounding box center [628, 297] width 308 height 20
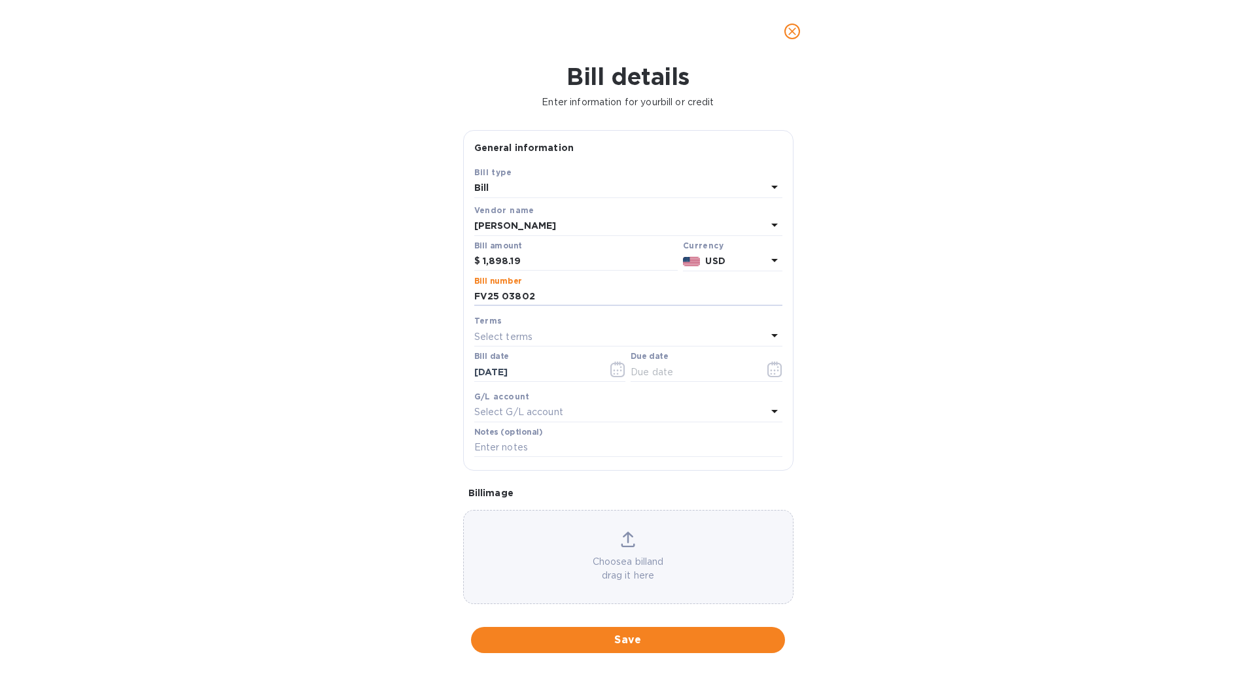
type input "FV25 03802"
click at [537, 339] on div "Select terms" at bounding box center [620, 337] width 292 height 18
click at [555, 503] on p "Due Upon Receipt" at bounding box center [623, 509] width 277 height 14
type input "[DATE]"
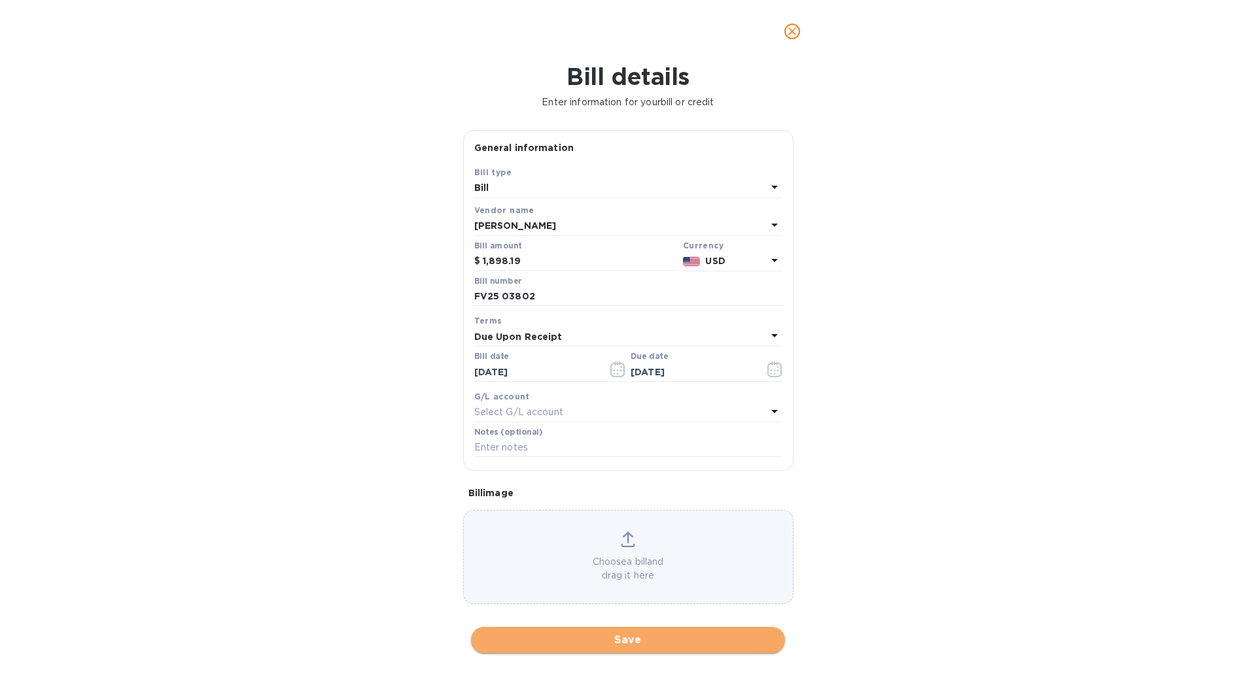
click at [646, 641] on span "Save" at bounding box center [627, 640] width 293 height 16
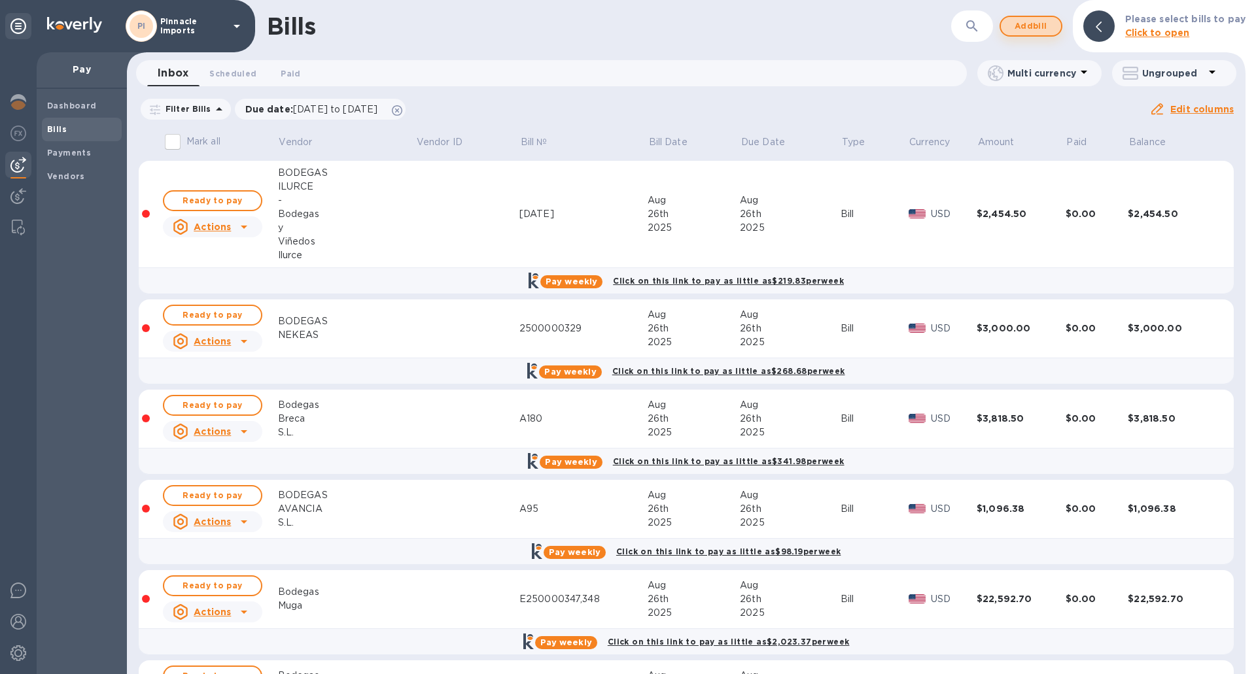
click at [1039, 25] on span "Add bill" at bounding box center [1030, 26] width 39 height 16
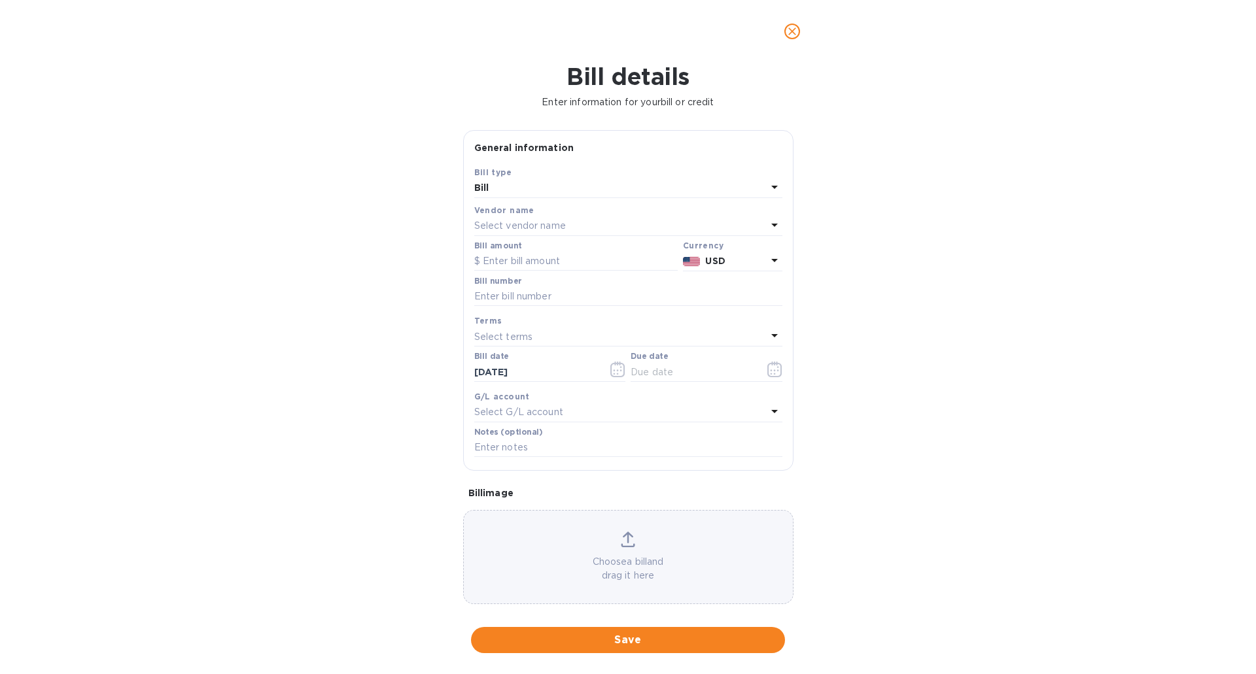
click at [521, 224] on p "Select vendor name" at bounding box center [520, 226] width 92 height 14
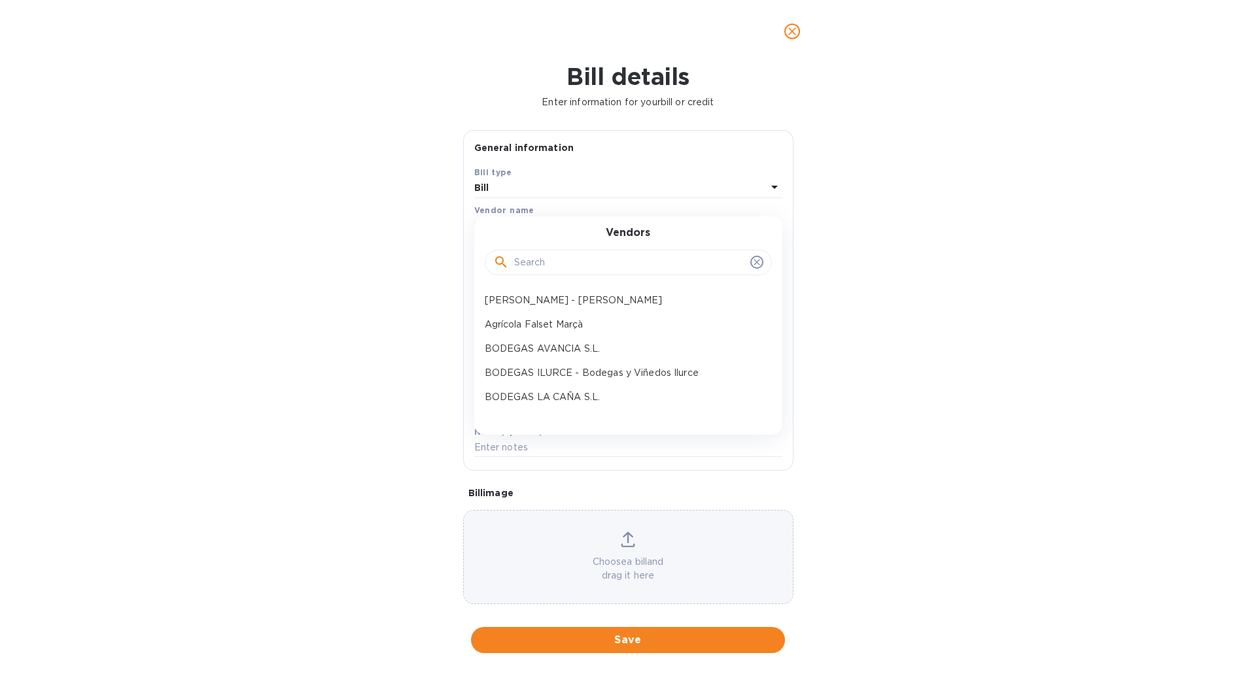
drag, startPoint x: 557, startPoint y: 259, endPoint x: 547, endPoint y: 227, distance: 33.5
click at [555, 255] on input "text" at bounding box center [629, 263] width 231 height 20
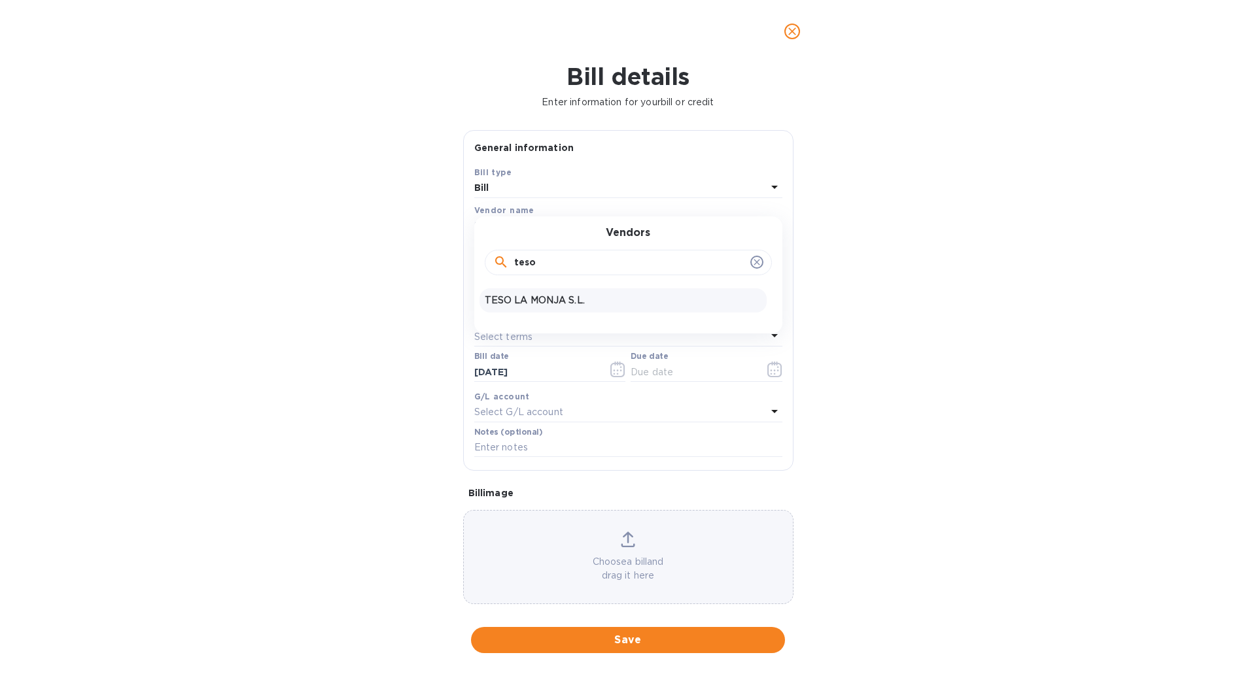
type input "teso"
click at [561, 300] on p "TESO LA MONJA S.L." at bounding box center [623, 301] width 277 height 14
click at [540, 260] on input "text" at bounding box center [575, 262] width 203 height 20
type input "813.96"
click at [544, 292] on input "text" at bounding box center [628, 297] width 308 height 20
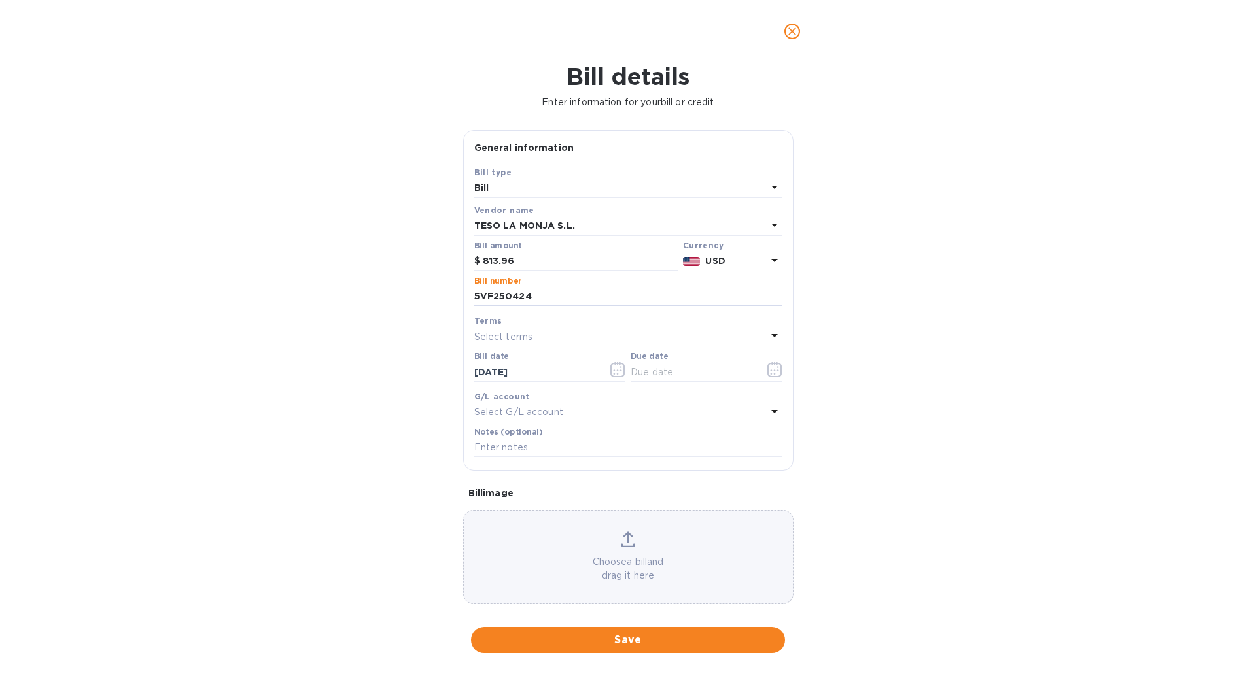
type input "5VF250424"
click at [550, 332] on div "Select terms" at bounding box center [620, 337] width 292 height 18
click at [563, 510] on p "Due Upon Receipt" at bounding box center [623, 509] width 277 height 14
type input "[DATE]"
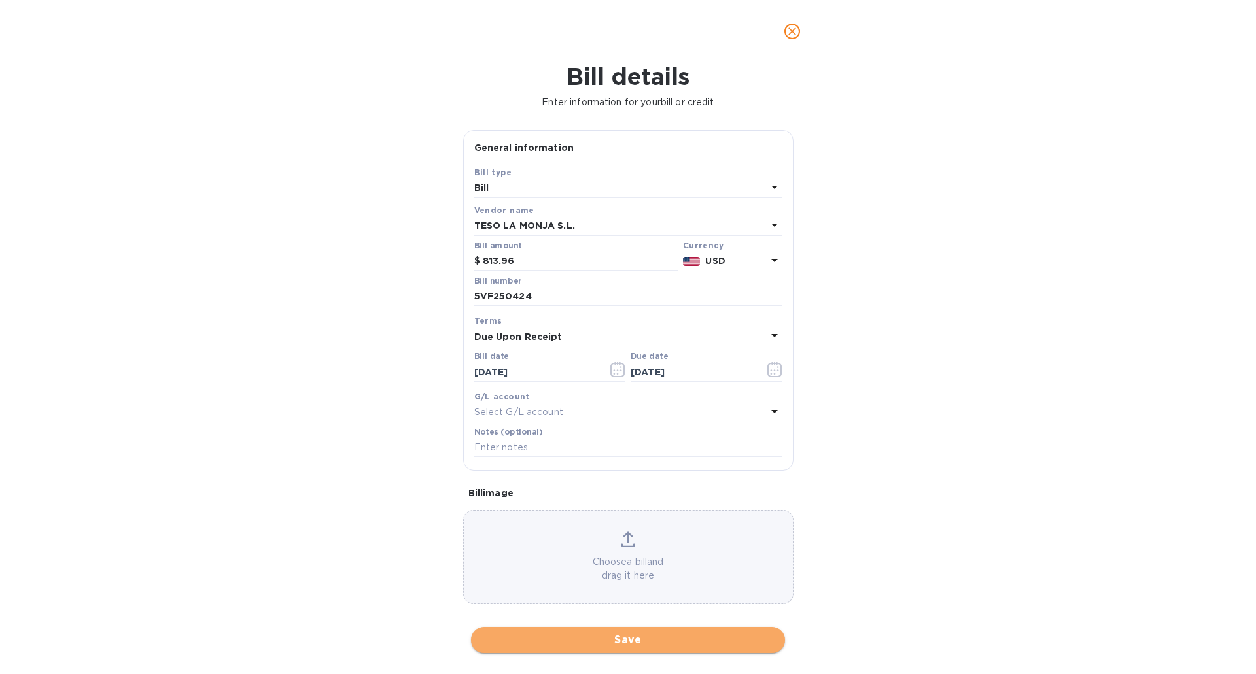
click at [647, 636] on span "Save" at bounding box center [627, 640] width 293 height 16
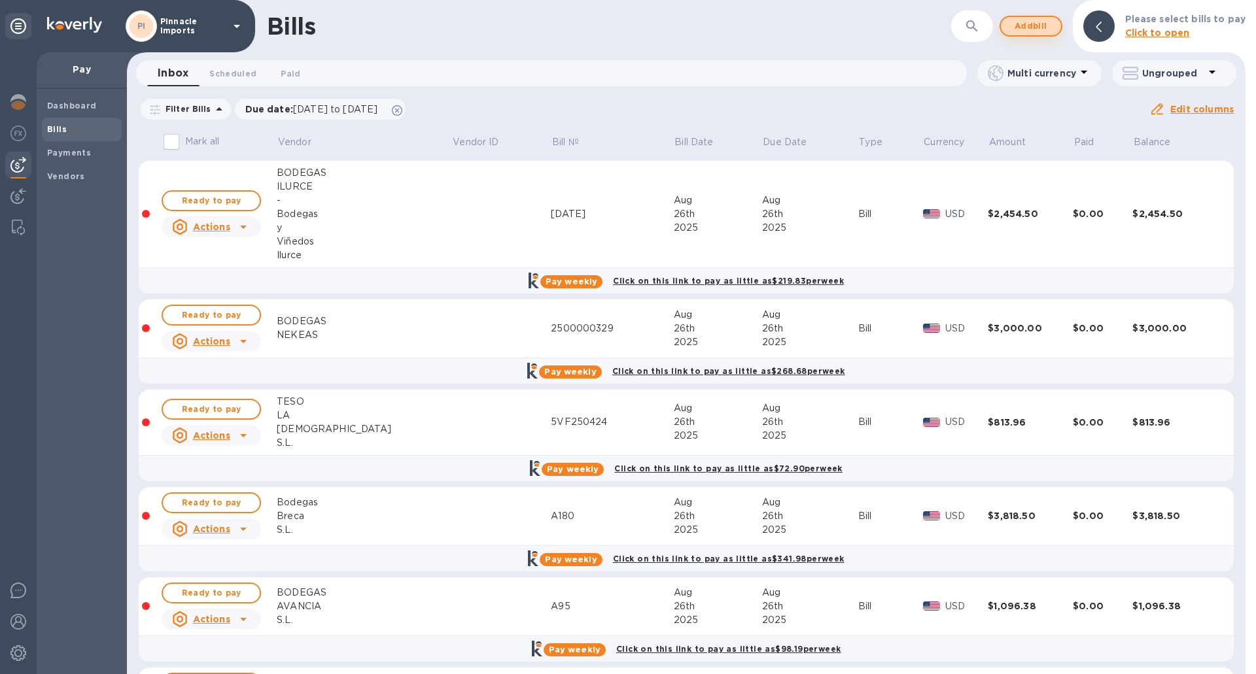
click at [1026, 25] on span "Add bill" at bounding box center [1030, 26] width 39 height 16
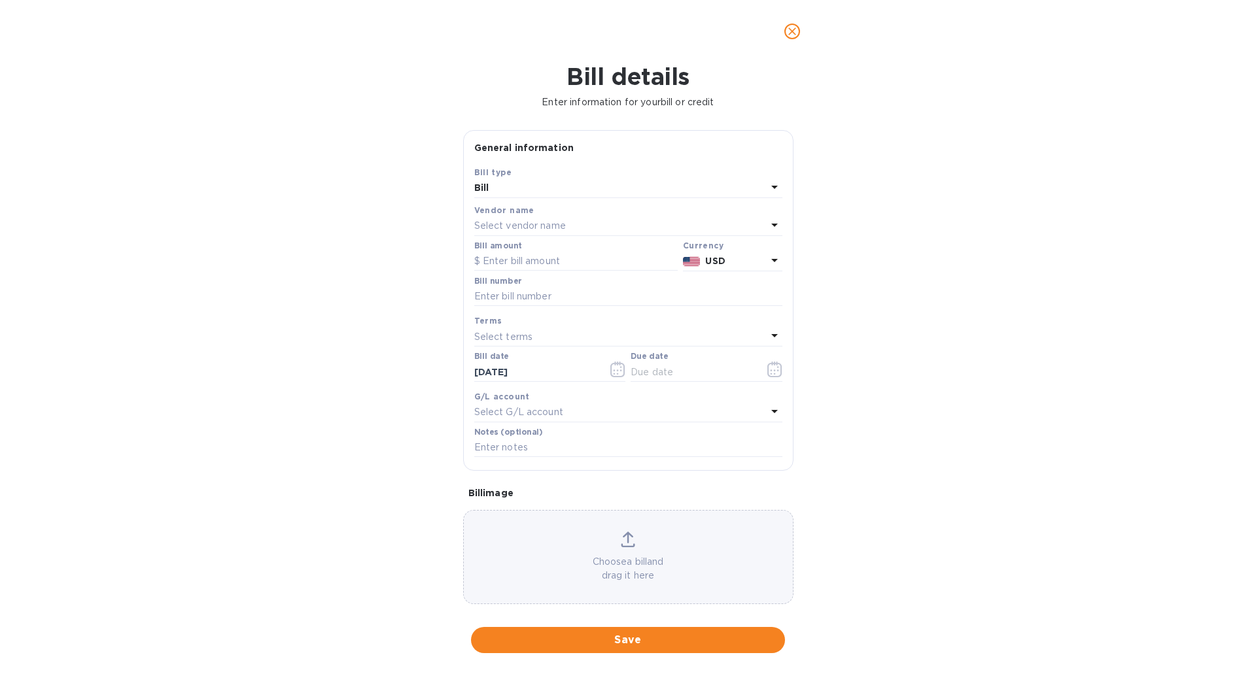
click at [526, 220] on p "Select vendor name" at bounding box center [520, 226] width 92 height 14
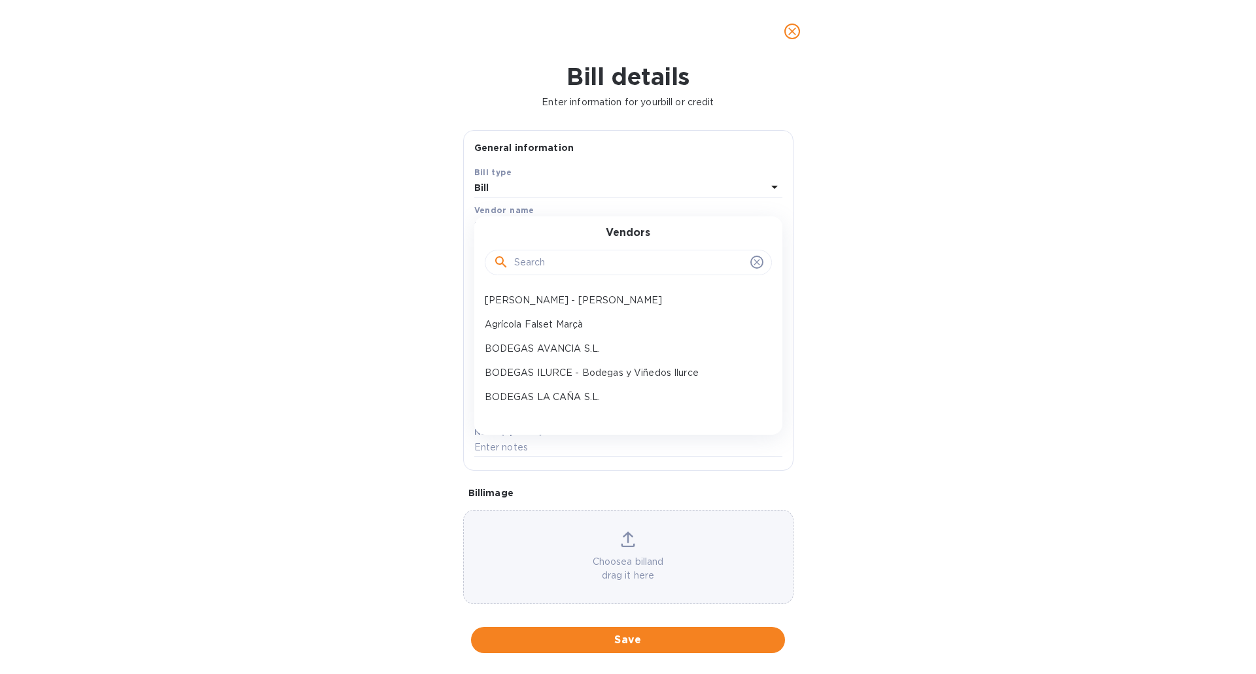
click at [528, 261] on input "text" at bounding box center [629, 263] width 231 height 20
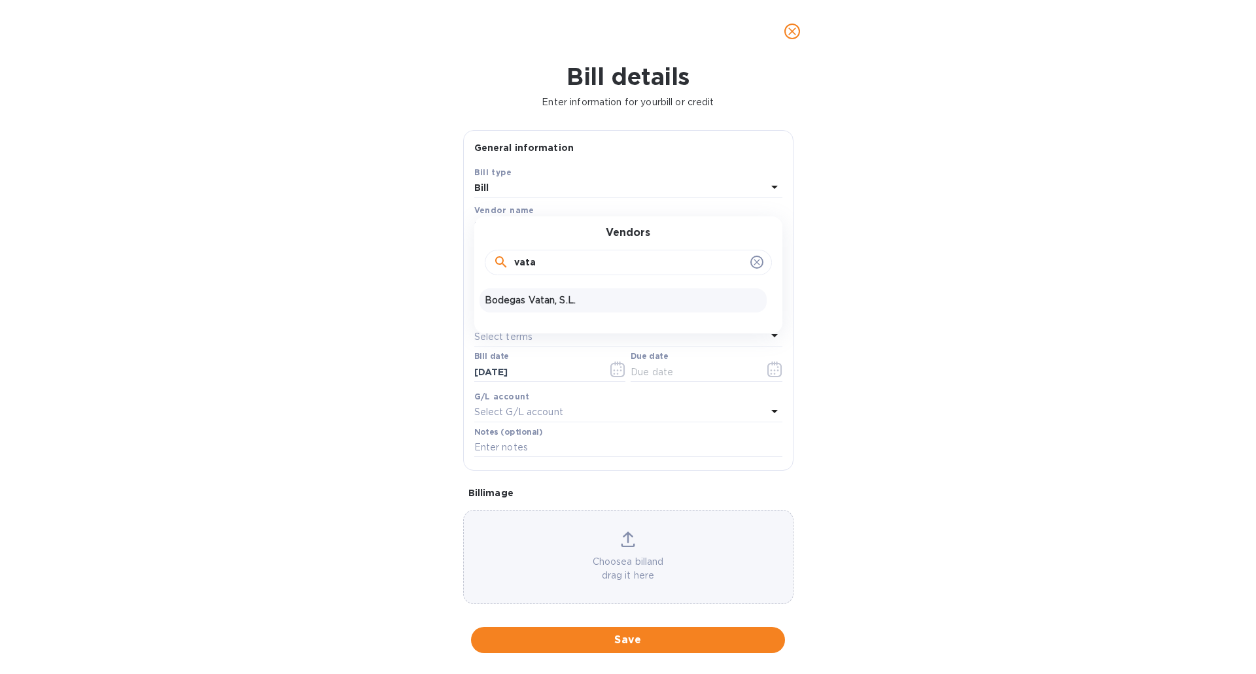
type input "vata"
click at [530, 301] on p "Bodegas Vatan, S.L." at bounding box center [623, 301] width 277 height 14
click at [536, 256] on input "text" at bounding box center [575, 262] width 203 height 20
click at [506, 258] on input "text" at bounding box center [575, 262] width 203 height 20
type input "940.95"
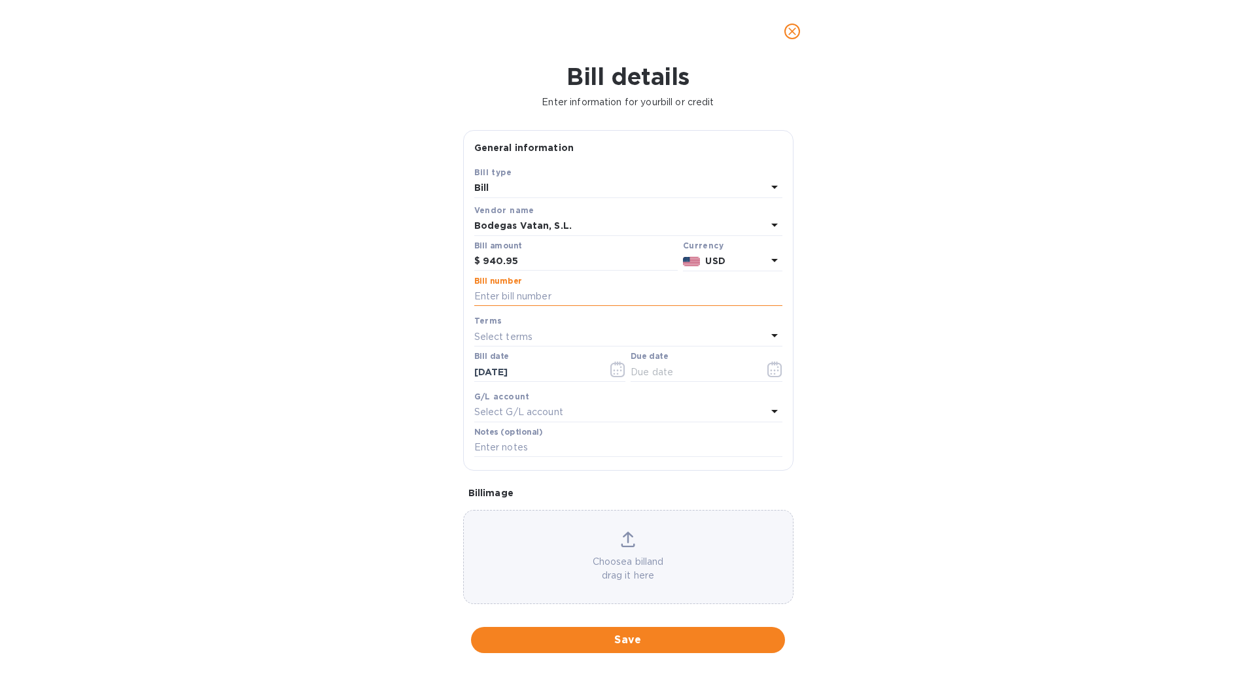
click at [499, 296] on input "text" at bounding box center [628, 297] width 308 height 20
type input "A188"
click at [515, 337] on p "Select terms" at bounding box center [503, 337] width 59 height 14
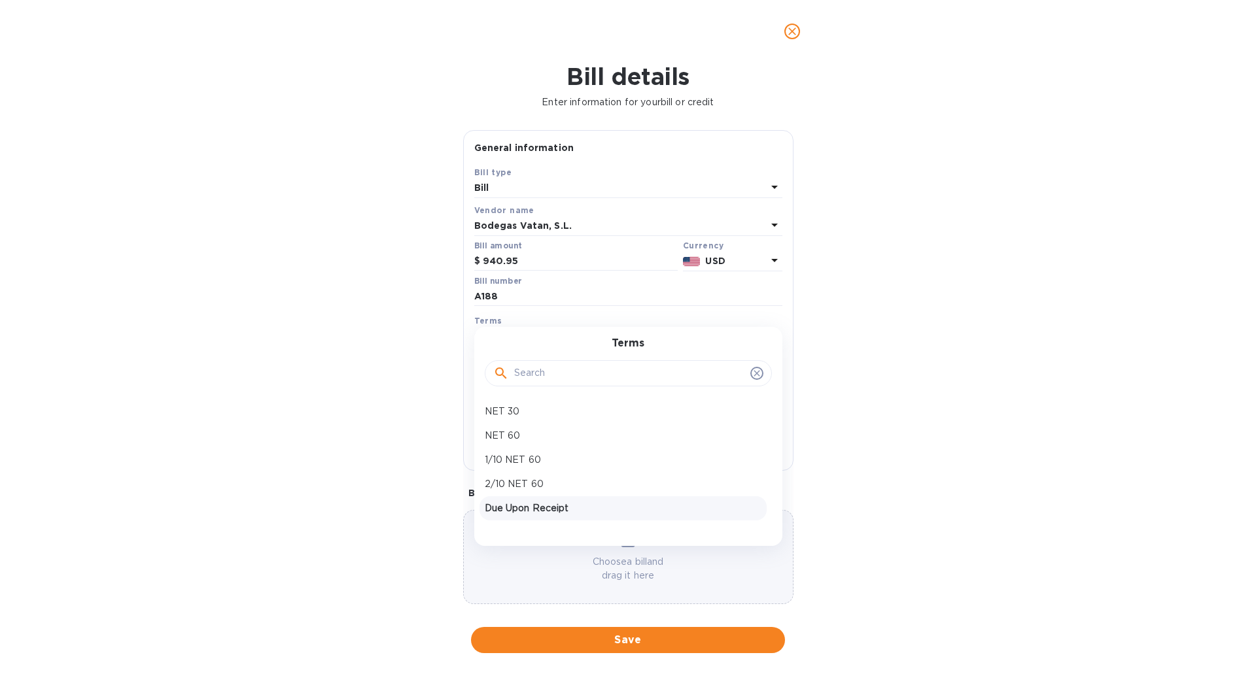
click at [548, 502] on p "Due Upon Receipt" at bounding box center [623, 509] width 277 height 14
type input "[DATE]"
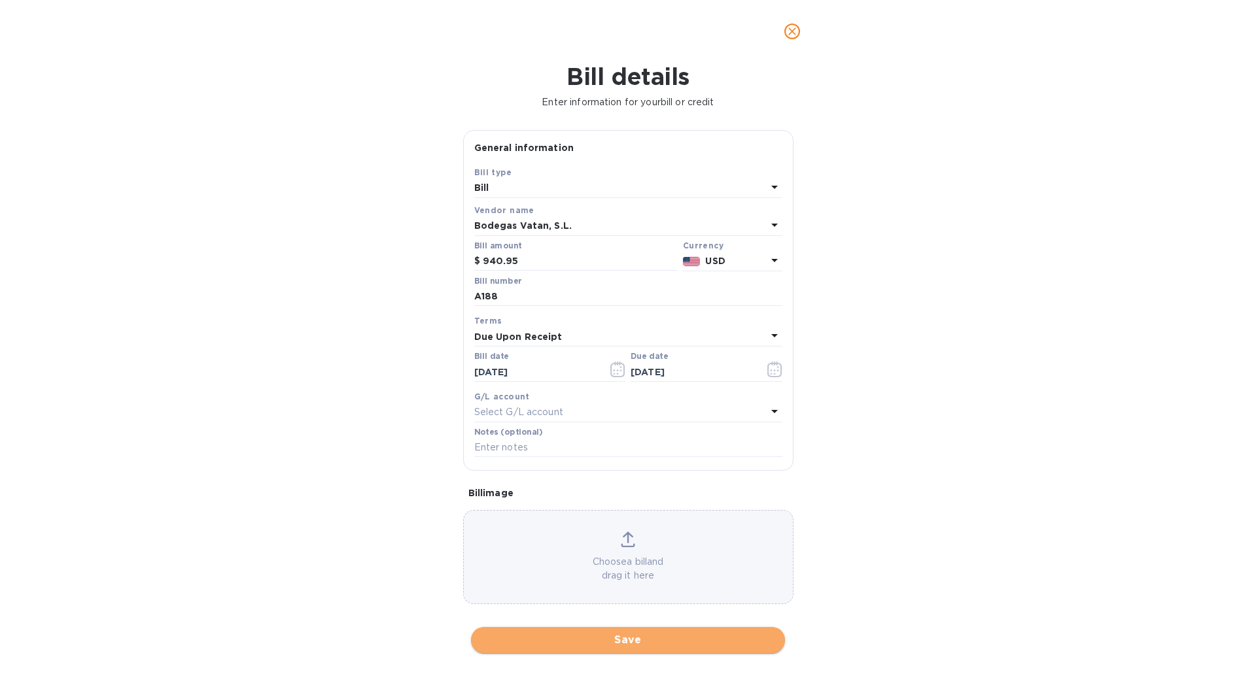
click at [636, 638] on span "Save" at bounding box center [627, 640] width 293 height 16
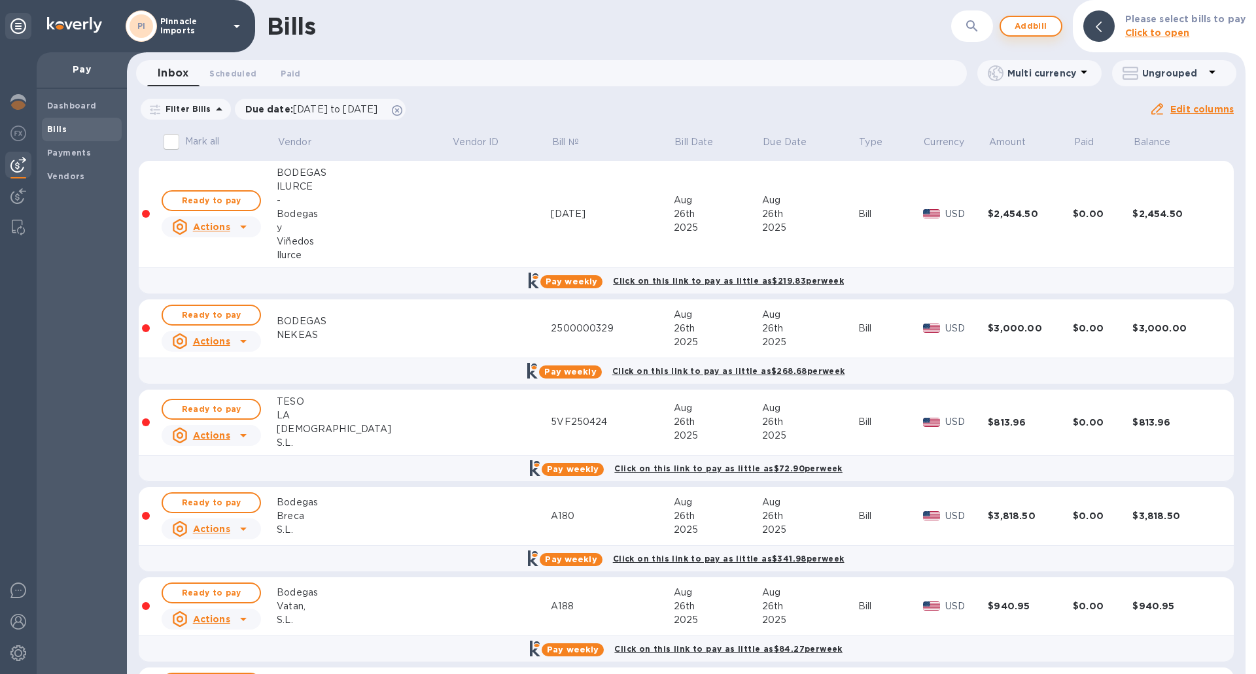
click at [1022, 25] on span "Add bill" at bounding box center [1030, 26] width 39 height 16
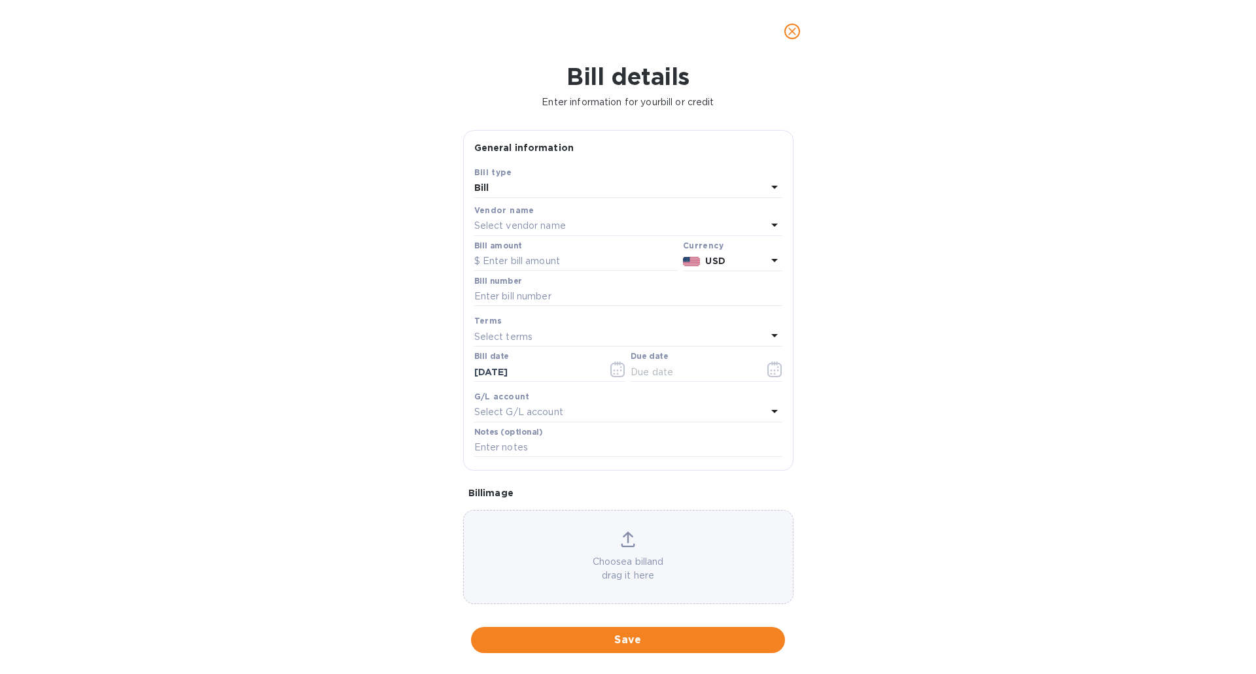
click at [534, 221] on p "Select vendor name" at bounding box center [520, 226] width 92 height 14
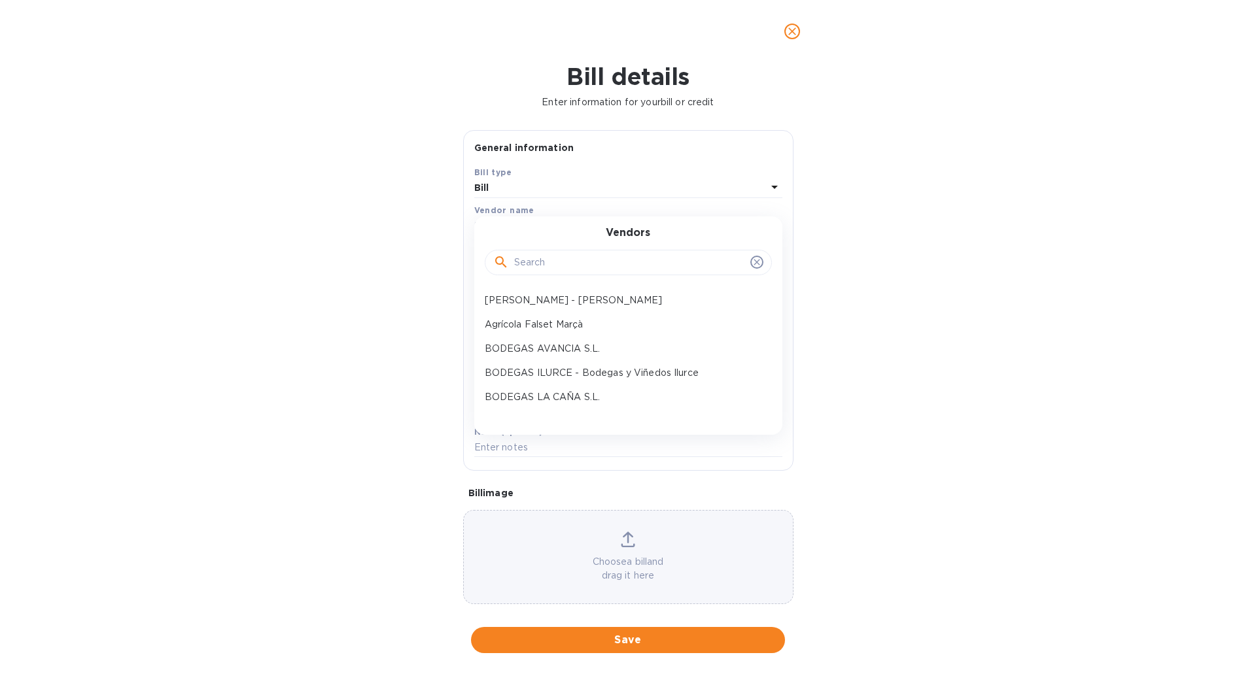
click at [545, 267] on input "text" at bounding box center [629, 263] width 231 height 20
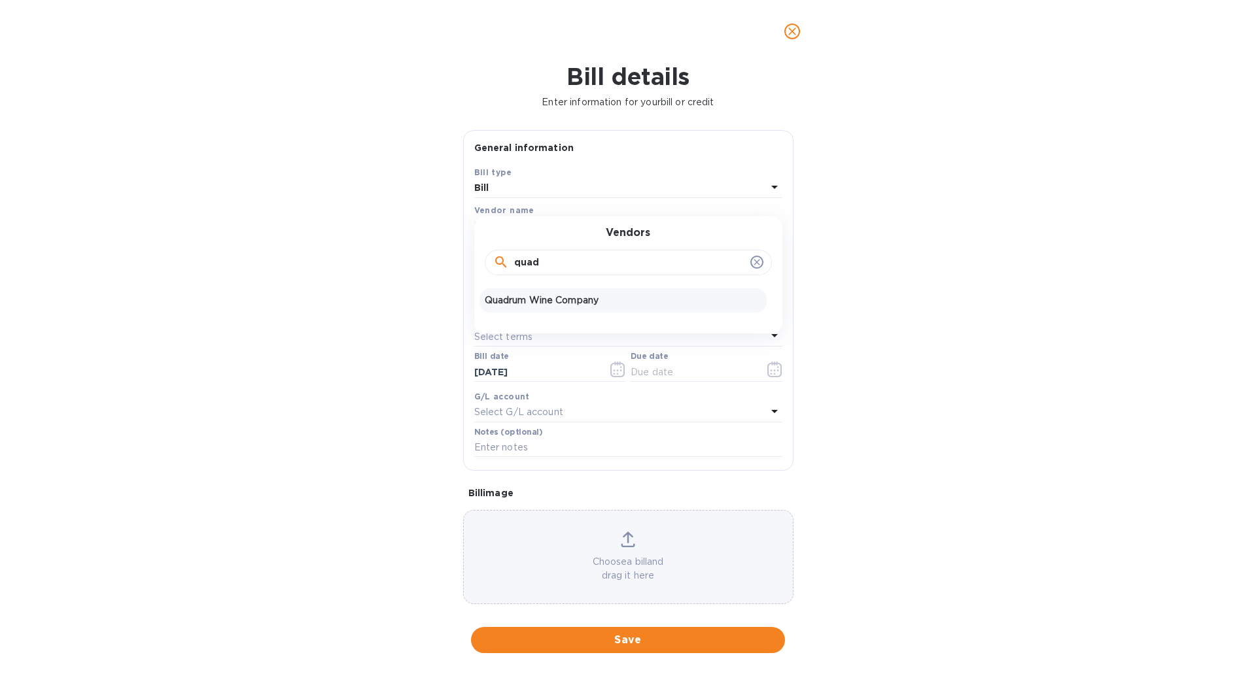
type input "quad"
click at [591, 302] on p "Quadrum Wine Company" at bounding box center [623, 301] width 277 height 14
click at [547, 260] on input "text" at bounding box center [575, 262] width 203 height 20
type input "3,928.50"
click at [551, 297] on input "text" at bounding box center [628, 297] width 308 height 20
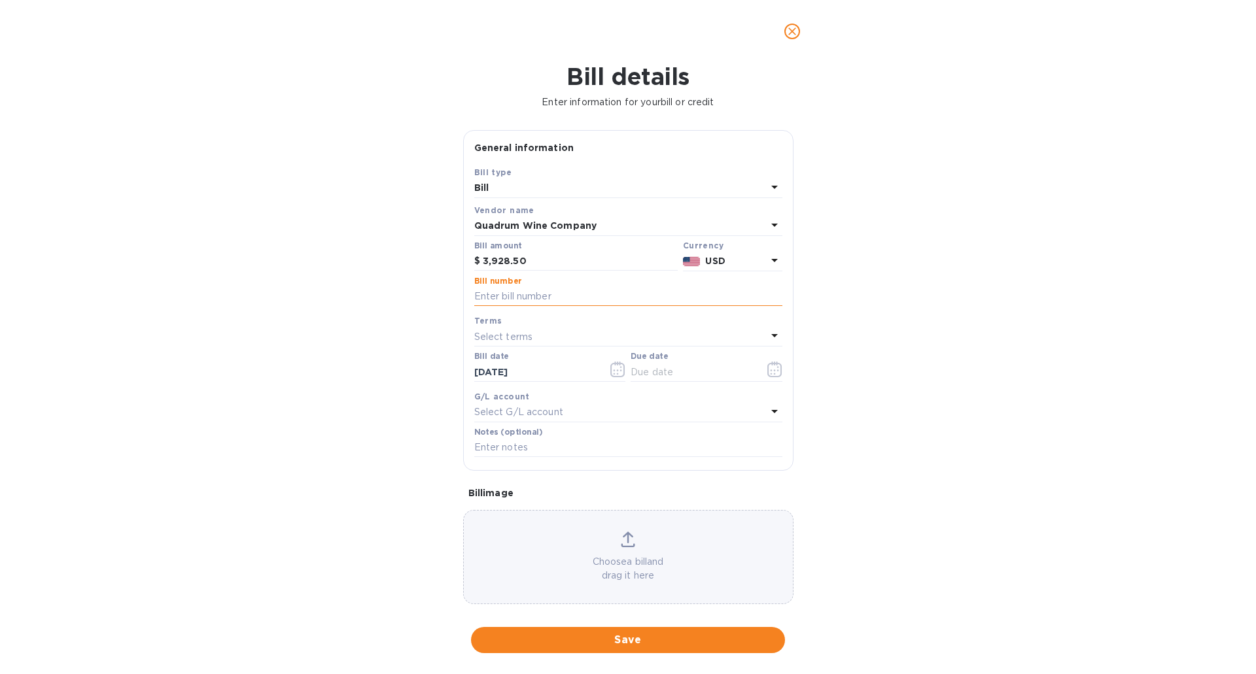
click at [519, 295] on input "text" at bounding box center [628, 297] width 308 height 20
type input "1616"
click at [521, 335] on p "Select terms" at bounding box center [503, 337] width 59 height 14
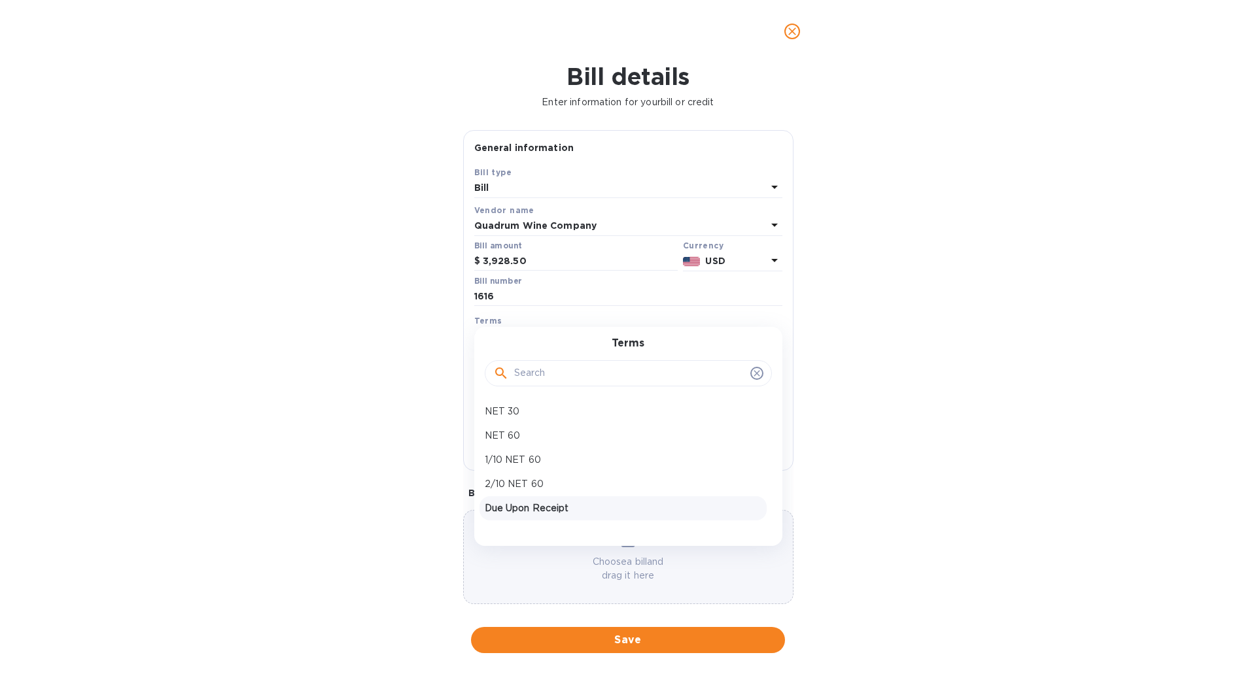
click at [543, 506] on p "Due Upon Receipt" at bounding box center [623, 509] width 277 height 14
type input "[DATE]"
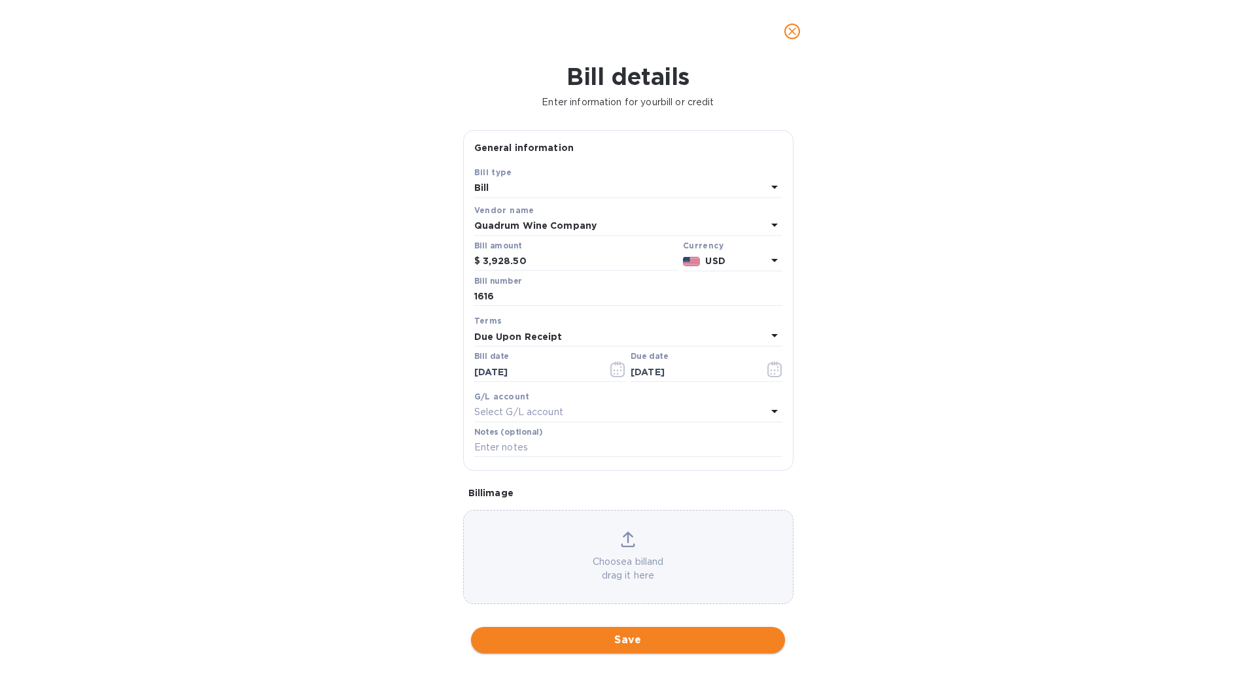
click at [606, 644] on span "Save" at bounding box center [627, 640] width 293 height 16
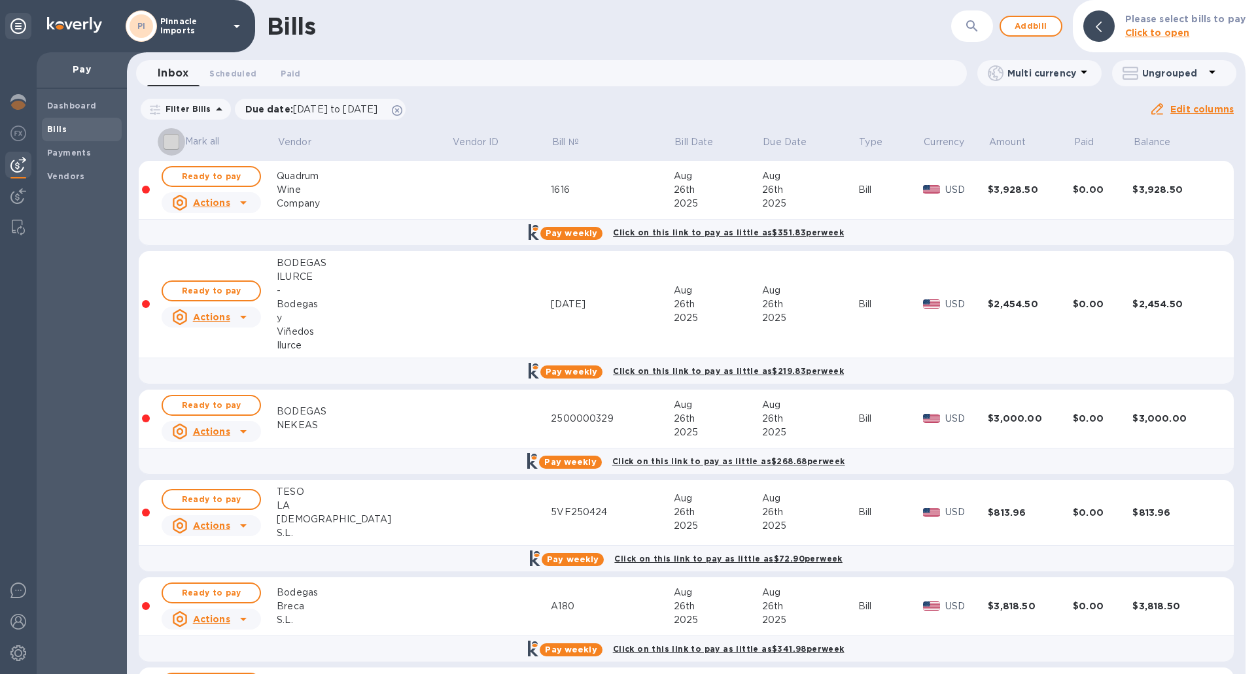
click at [176, 138] on input "Mark all" at bounding box center [171, 141] width 27 height 27
checkbox input "true"
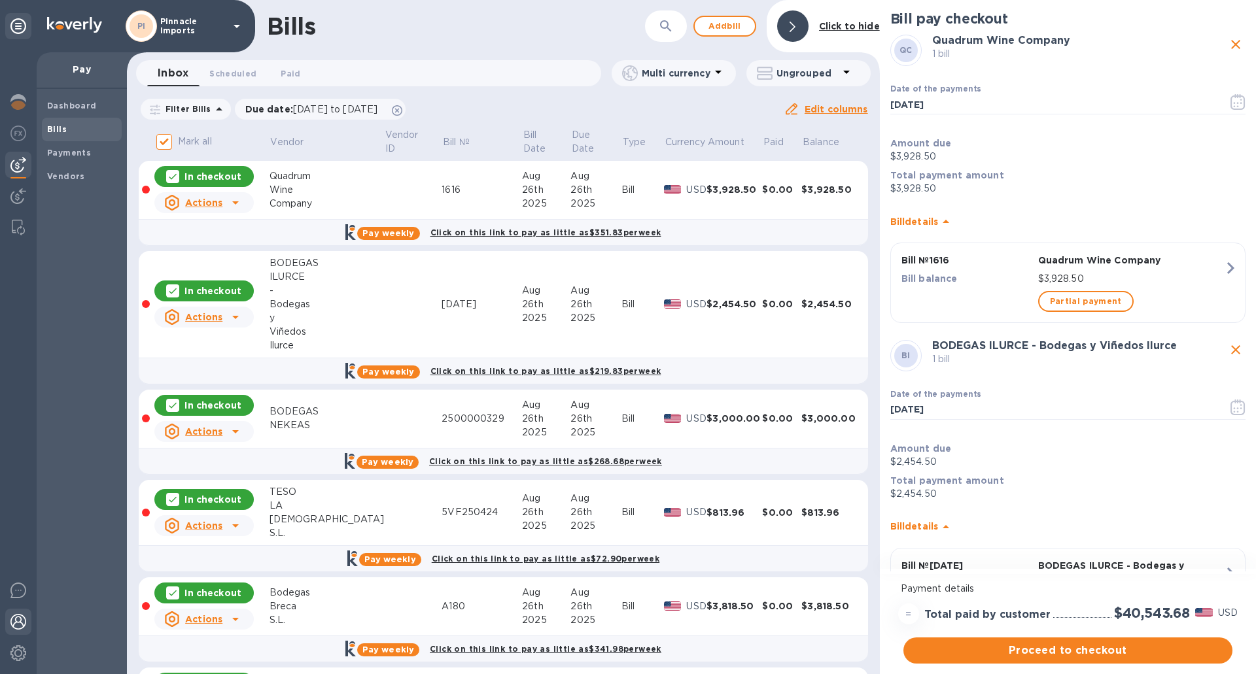
click at [20, 617] on img at bounding box center [18, 622] width 16 height 16
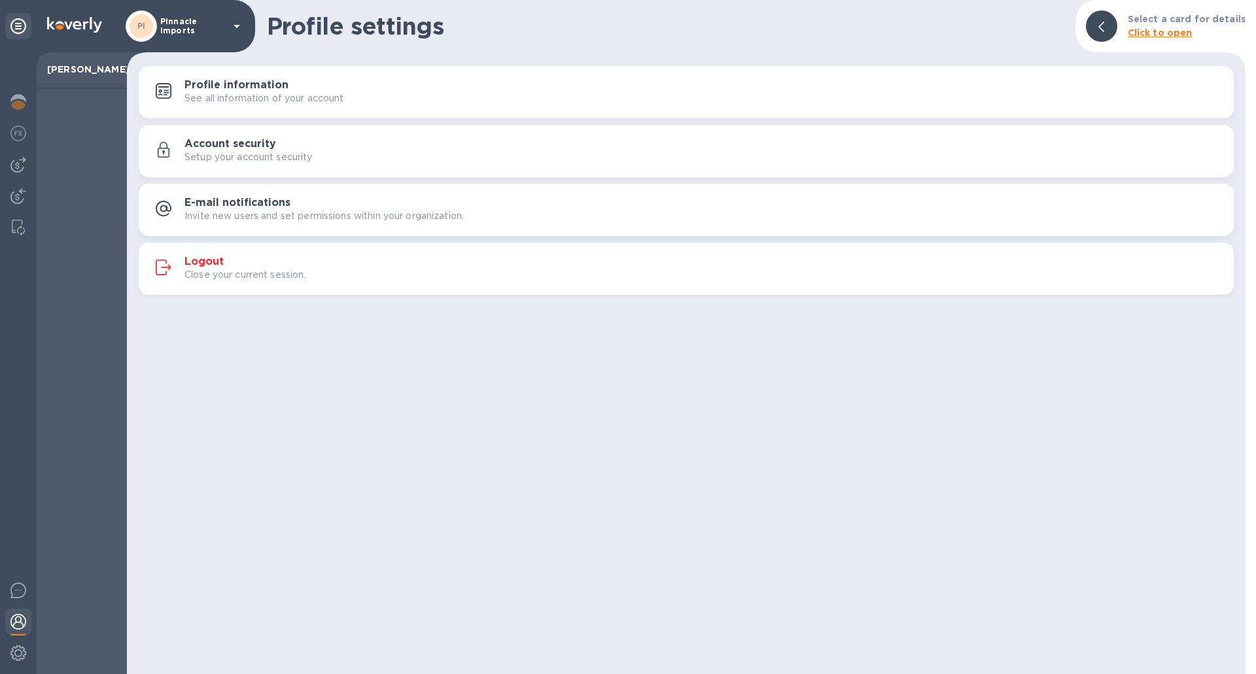
click at [218, 259] on h3 "Logout" at bounding box center [203, 262] width 39 height 12
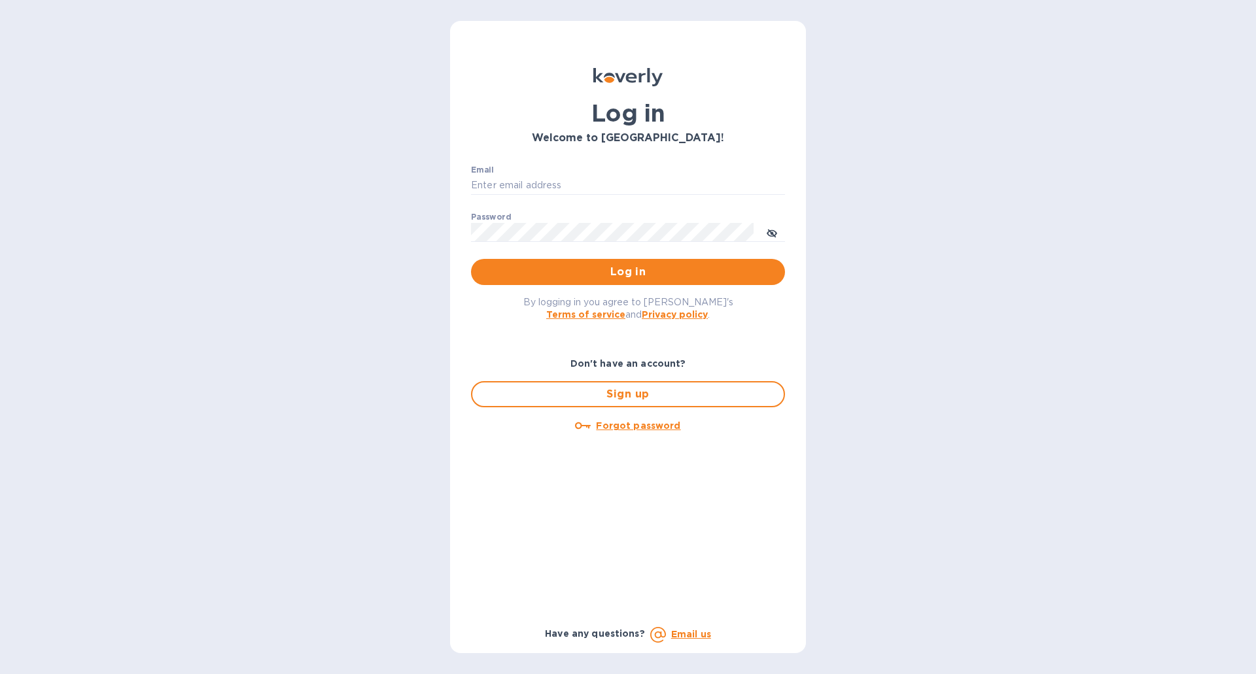
type input "[EMAIL_ADDRESS][DOMAIN_NAME]"
